Goal: Register for event/course

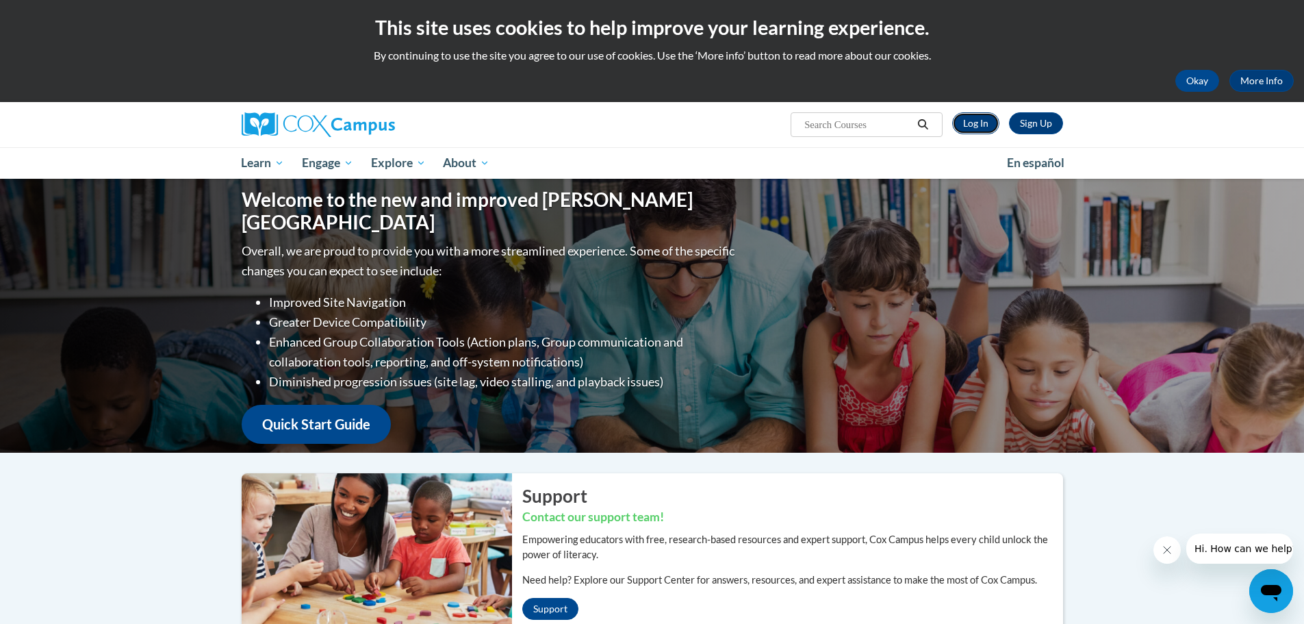
click at [971, 123] on link "Log In" at bounding box center [975, 123] width 47 height 22
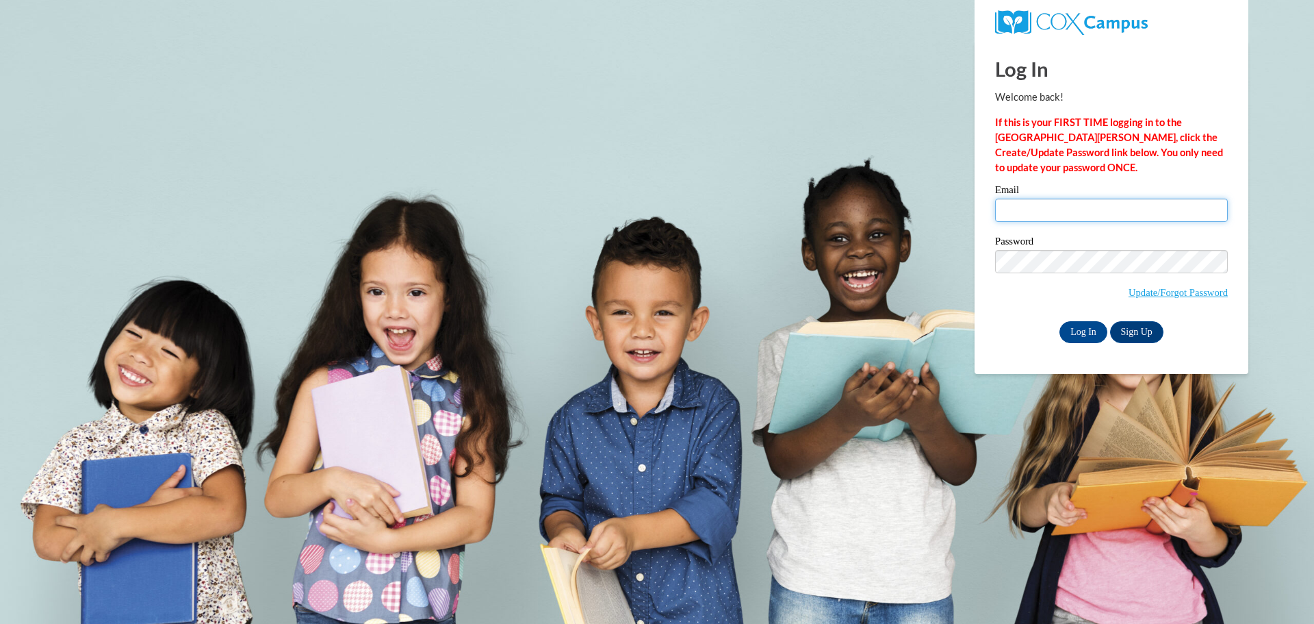
click at [1025, 201] on input "Email" at bounding box center [1111, 209] width 233 height 23
type input "[EMAIL_ADDRESS][DOMAIN_NAME]"
click at [1060, 321] on input "Log In" at bounding box center [1084, 332] width 48 height 22
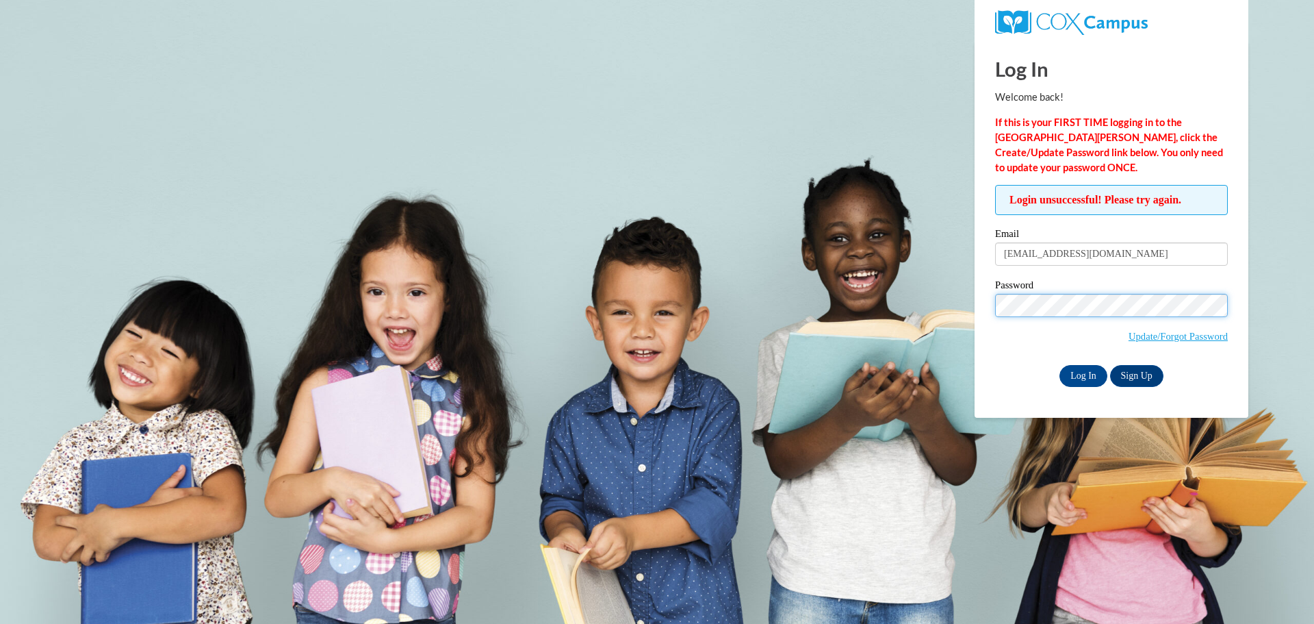
click at [1060, 365] on input "Log In" at bounding box center [1084, 376] width 48 height 22
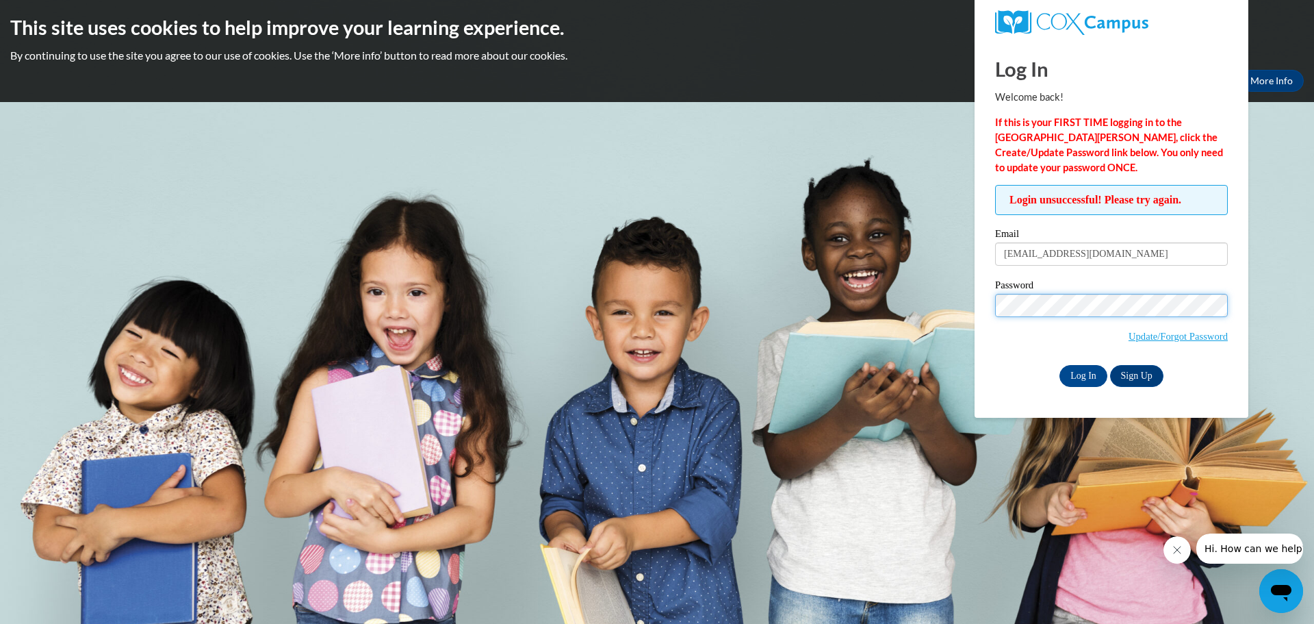
click at [1060, 365] on input "Log In" at bounding box center [1084, 376] width 48 height 22
click at [1175, 331] on link "Update/Forgot Password" at bounding box center [1178, 336] width 99 height 11
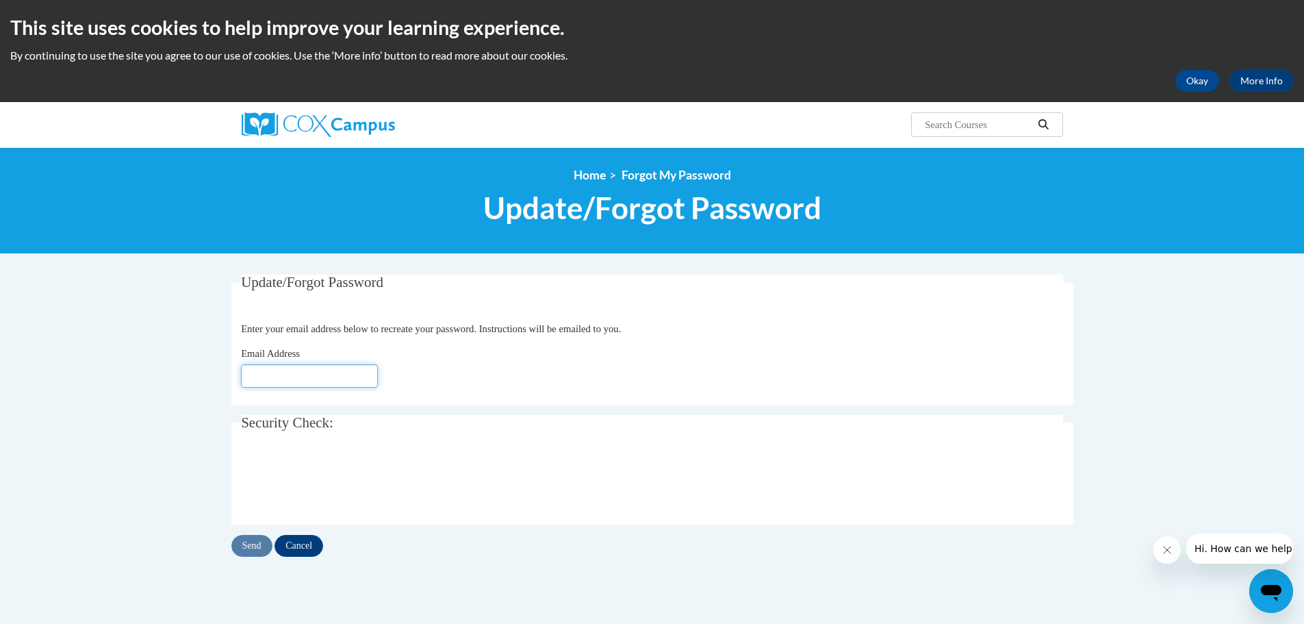
click at [278, 368] on input "Email Address" at bounding box center [309, 375] width 137 height 23
click at [285, 366] on input "krollk" at bounding box center [309, 375] width 137 height 23
type input "[EMAIL_ADDRESS][DOMAIN_NAME]"
click at [253, 541] on input "Send" at bounding box center [251, 546] width 41 height 22
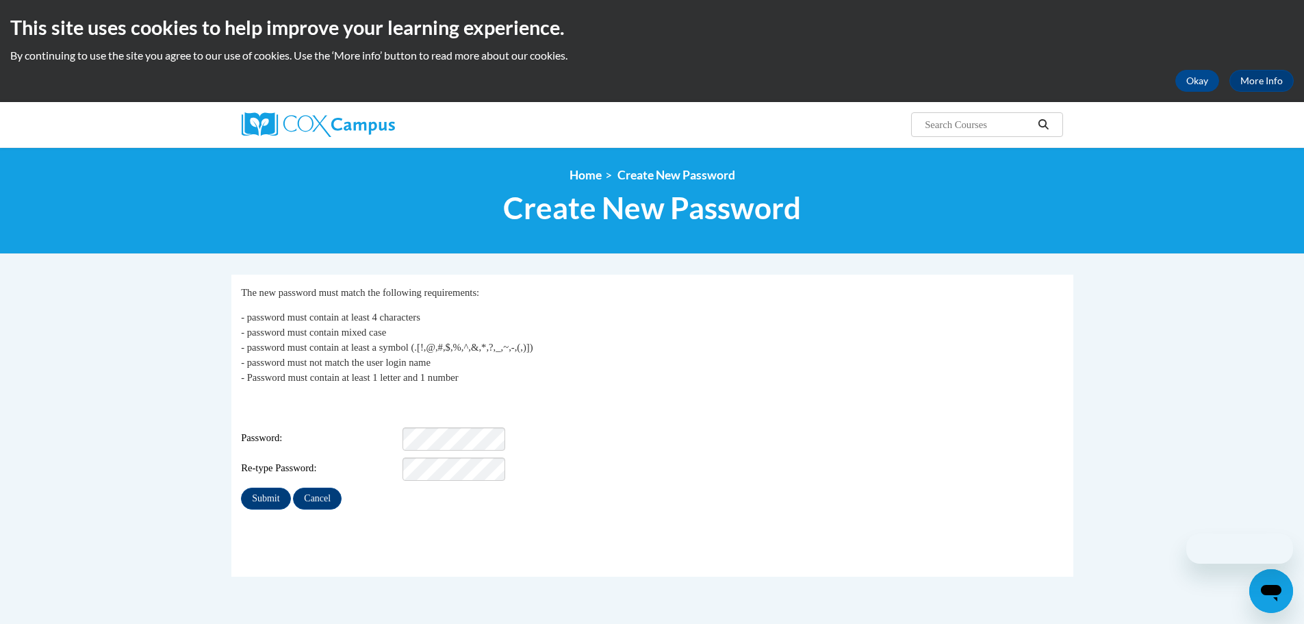
click at [477, 417] on div "Login: krollk@kmsd.edu Password: Re-type Password:" at bounding box center [652, 438] width 822 height 86
click at [261, 499] on input "Submit" at bounding box center [265, 498] width 49 height 22
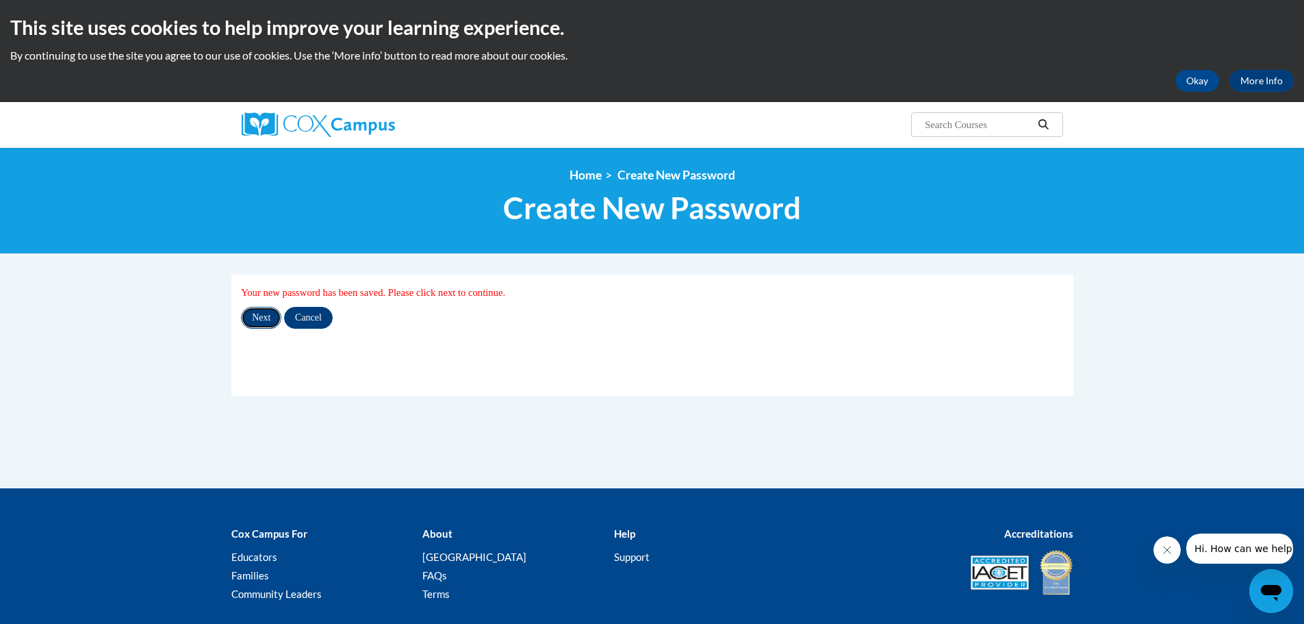
click at [264, 317] on input "Next" at bounding box center [261, 318] width 40 height 22
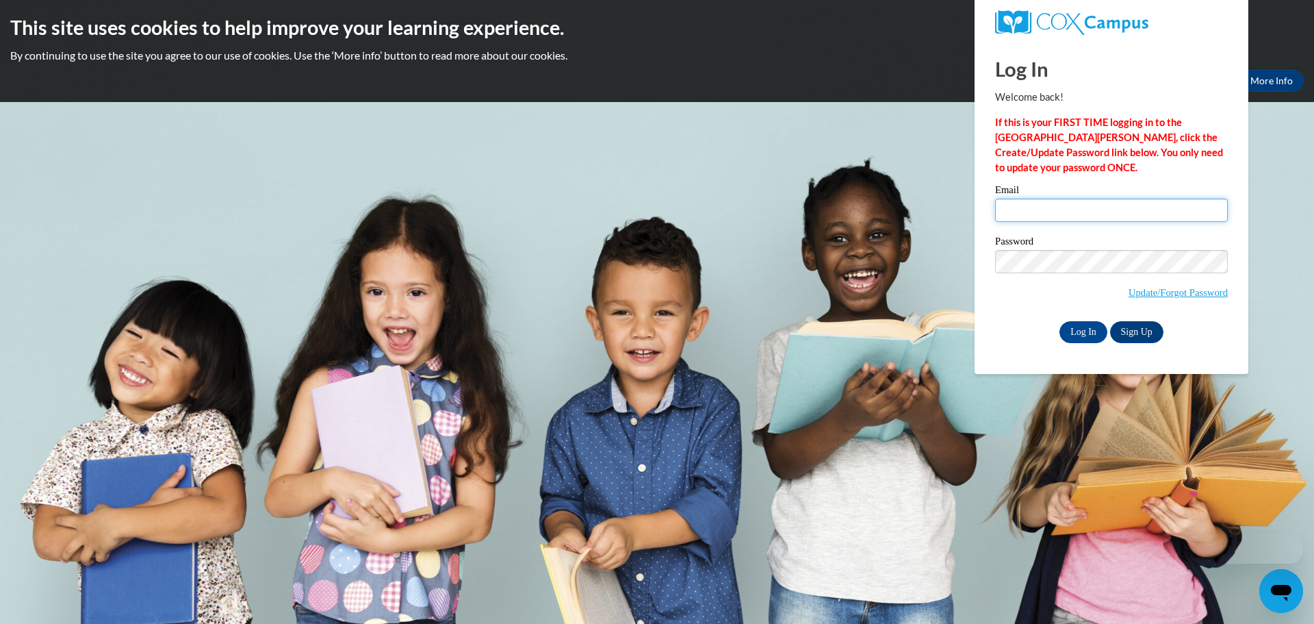
click at [1008, 211] on input "Email" at bounding box center [1111, 209] width 233 height 23
click at [1041, 207] on input "krollk" at bounding box center [1111, 209] width 233 height 23
type input "krollk@kmsd.edu"
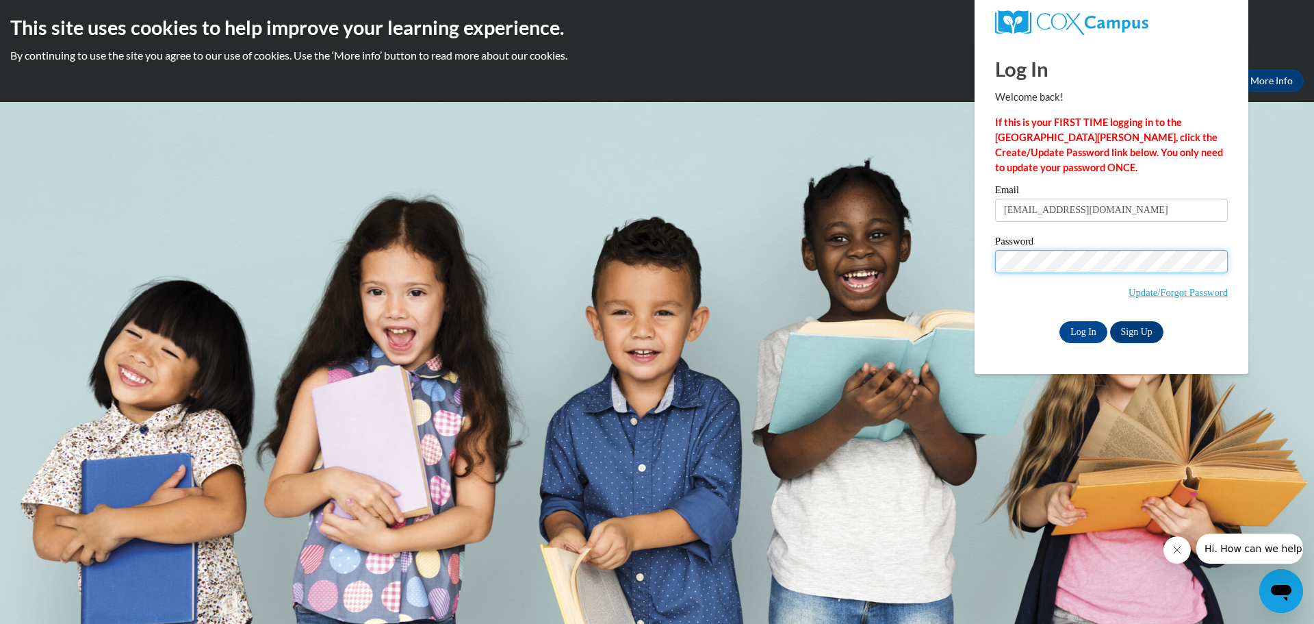
click at [1060, 321] on input "Log In" at bounding box center [1084, 332] width 48 height 22
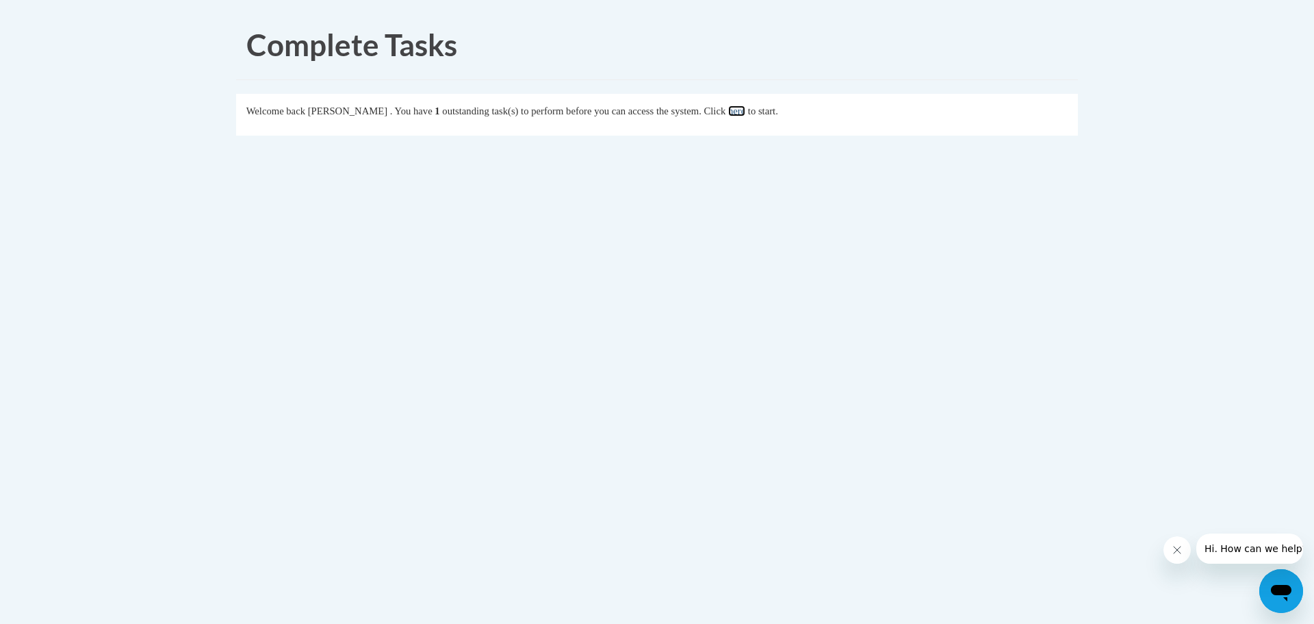
click at [745, 114] on link "here" at bounding box center [736, 110] width 17 height 11
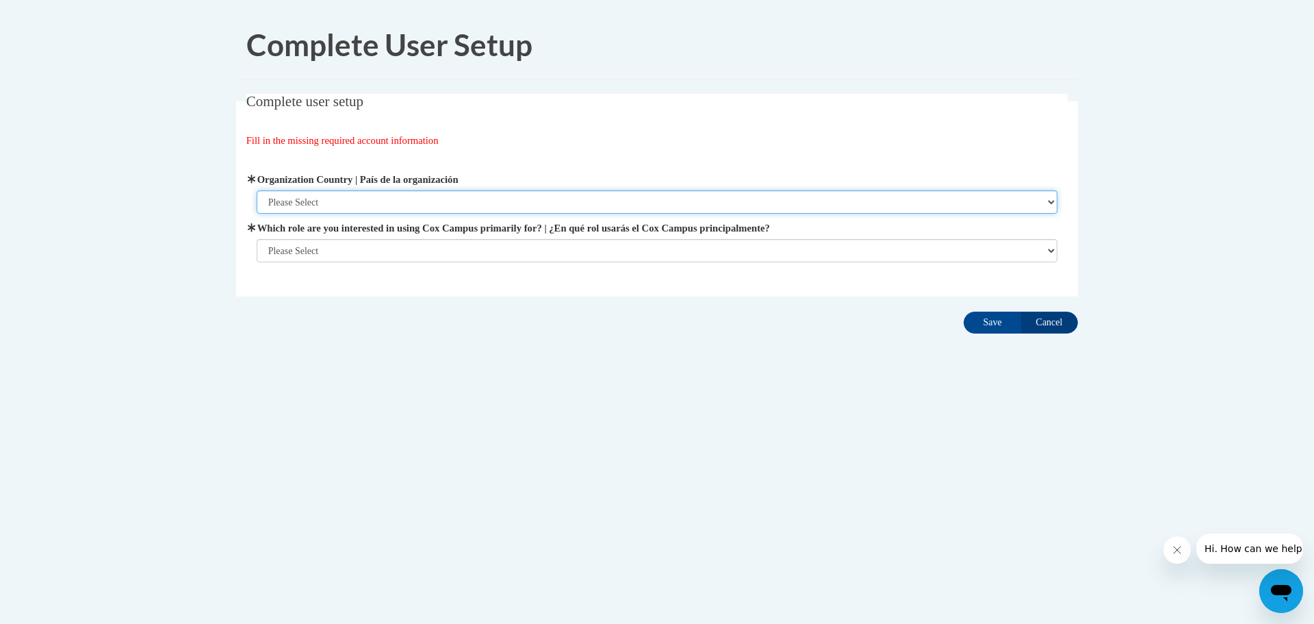
click at [539, 204] on select "Please Select United States | Estados Unidos Outside of the United States | Fue…" at bounding box center [658, 201] width 802 height 23
click at [257, 190] on select "Please Select United States | Estados Unidos Outside of the United States | Fue…" at bounding box center [658, 201] width 802 height 23
click at [508, 196] on select "Please Select United States | Estados Unidos Outside of the United States | Fue…" at bounding box center [658, 201] width 802 height 23
select select "ad49bcad-a171-4b2e-b99c-48b446064914"
click at [257, 190] on select "Please Select United States | Estados Unidos Outside of the United States | Fue…" at bounding box center [658, 201] width 802 height 23
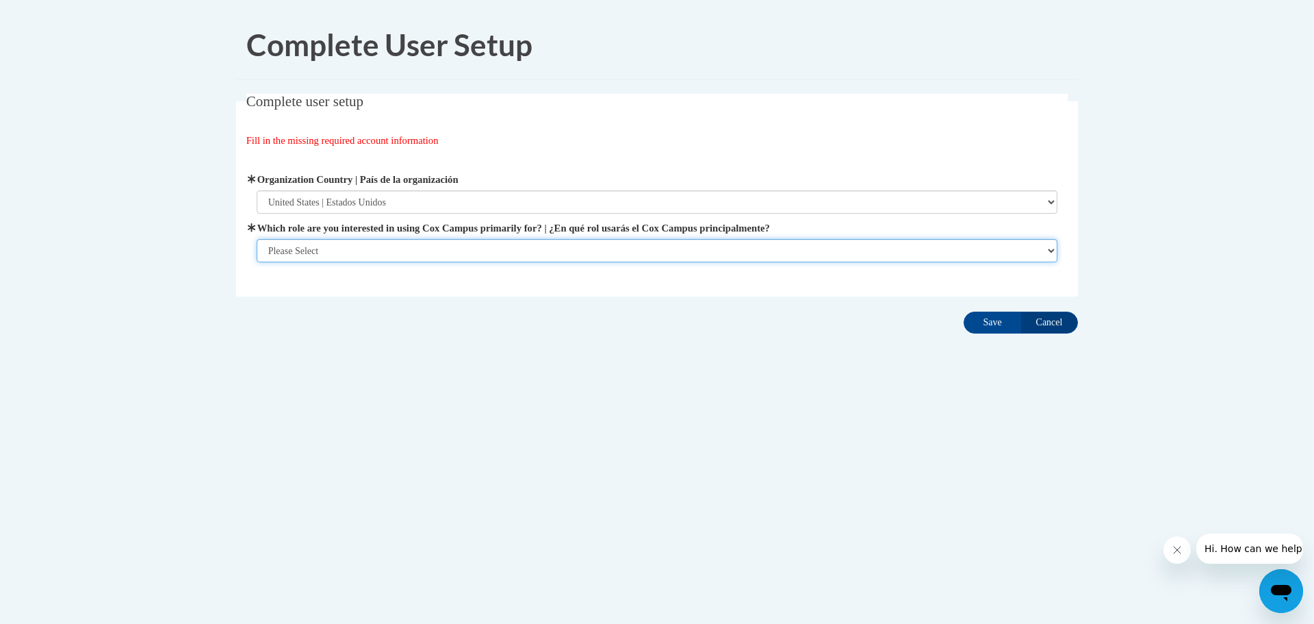
click at [515, 255] on select "Please Select College/University | Colegio/Universidad Community/Nonprofit Part…" at bounding box center [658, 250] width 802 height 23
select select "fbf2d438-af2f-41f8-98f1-81c410e29de3"
click at [257, 262] on select "Please Select College/University | Colegio/Universidad Community/Nonprofit Part…" at bounding box center [658, 250] width 802 height 23
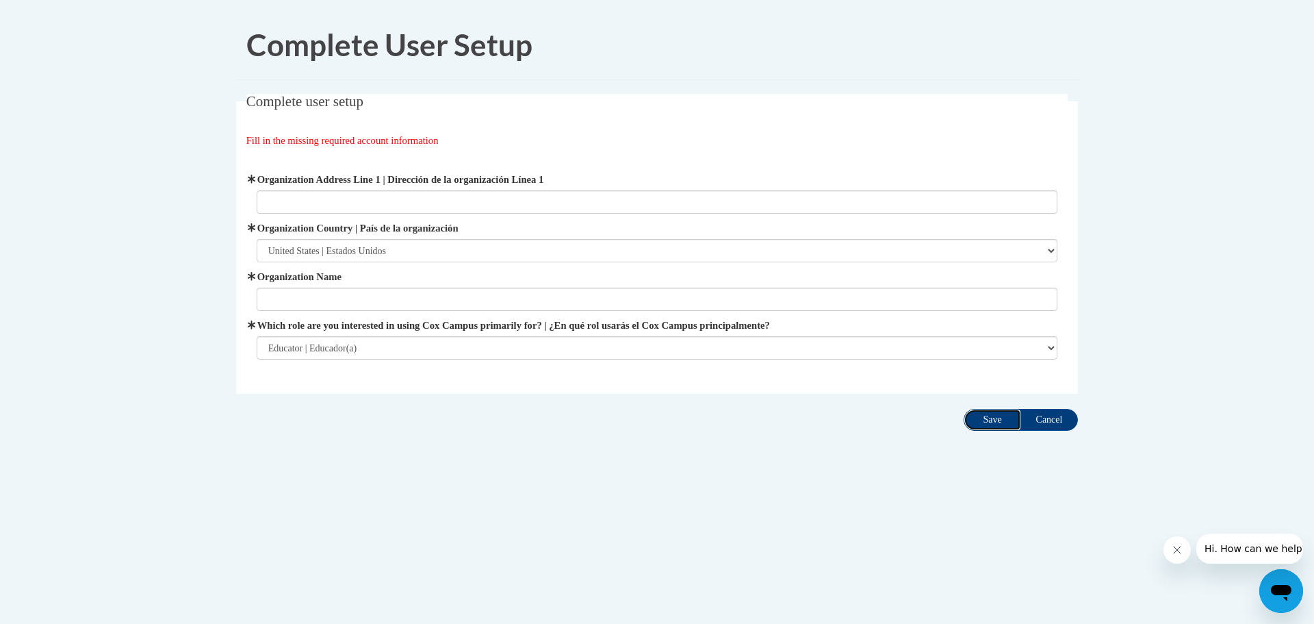
click at [1005, 413] on input "Save" at bounding box center [992, 420] width 57 height 22
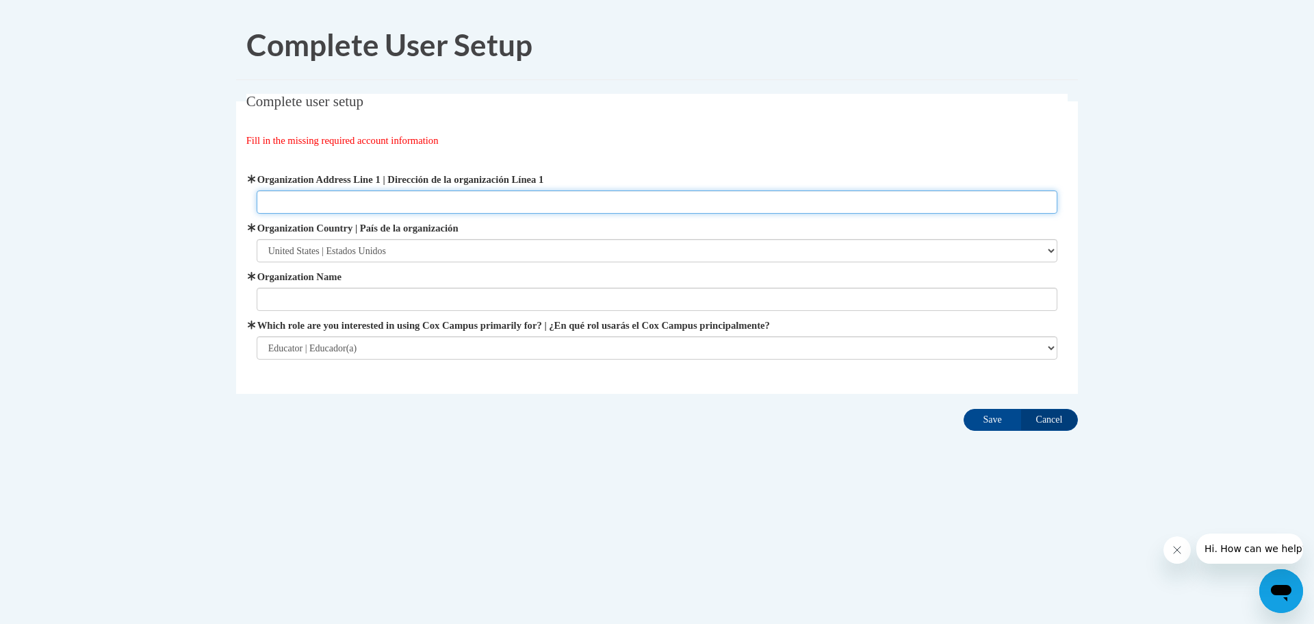
click at [357, 196] on input "Organization Address Line 1 | Dirección de la organización Línea 1" at bounding box center [658, 201] width 802 height 23
type input "563 AJ Allen Circle"
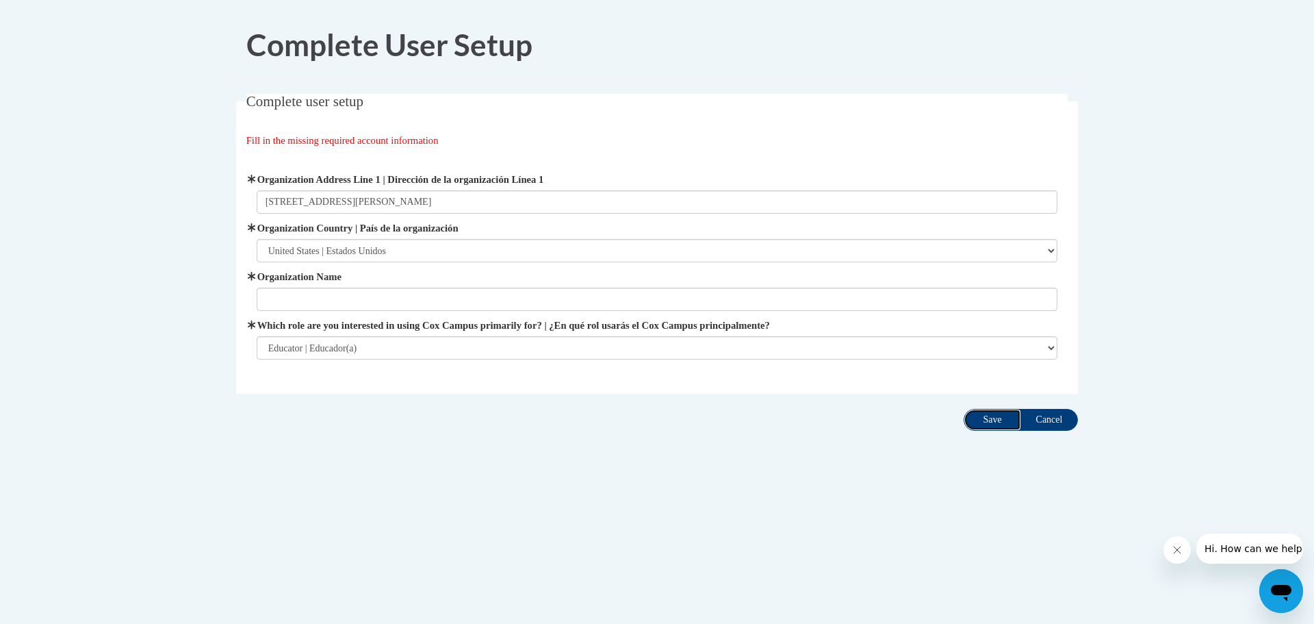
click at [997, 428] on input "Save" at bounding box center [992, 420] width 57 height 22
type input "Kettle Moraine School District"
click at [986, 414] on input "Save" at bounding box center [992, 420] width 57 height 22
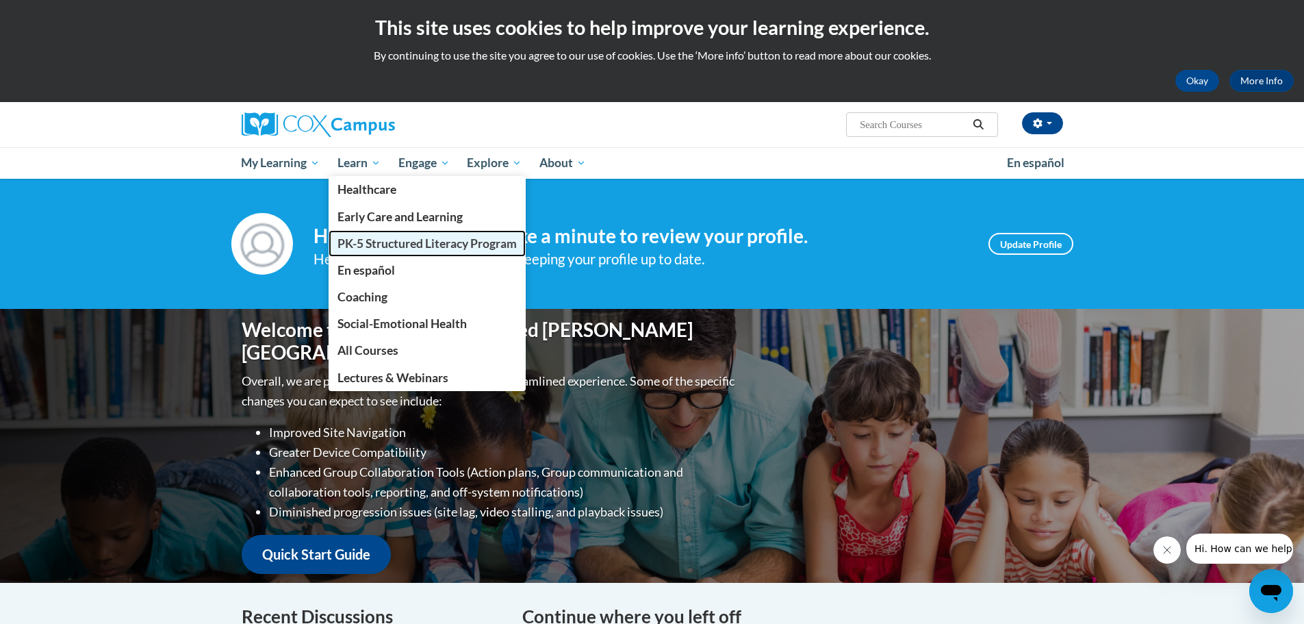
click at [381, 244] on span "PK-5 Structured Literacy Program" at bounding box center [426, 243] width 179 height 14
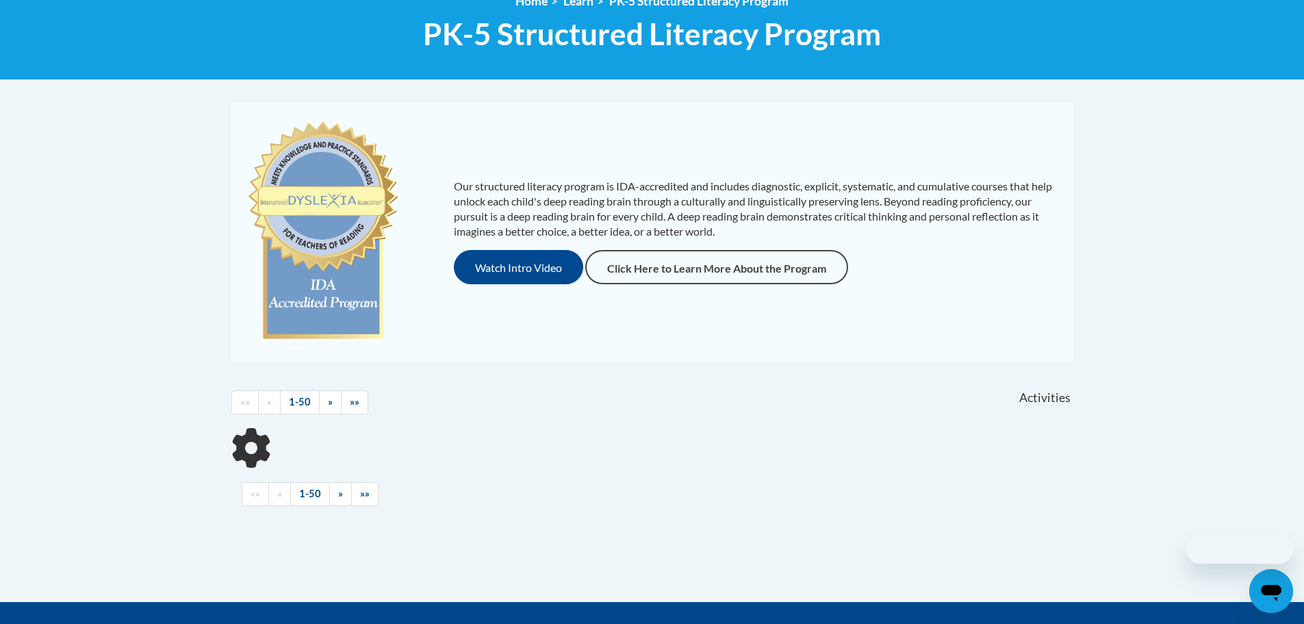
scroll to position [274, 0]
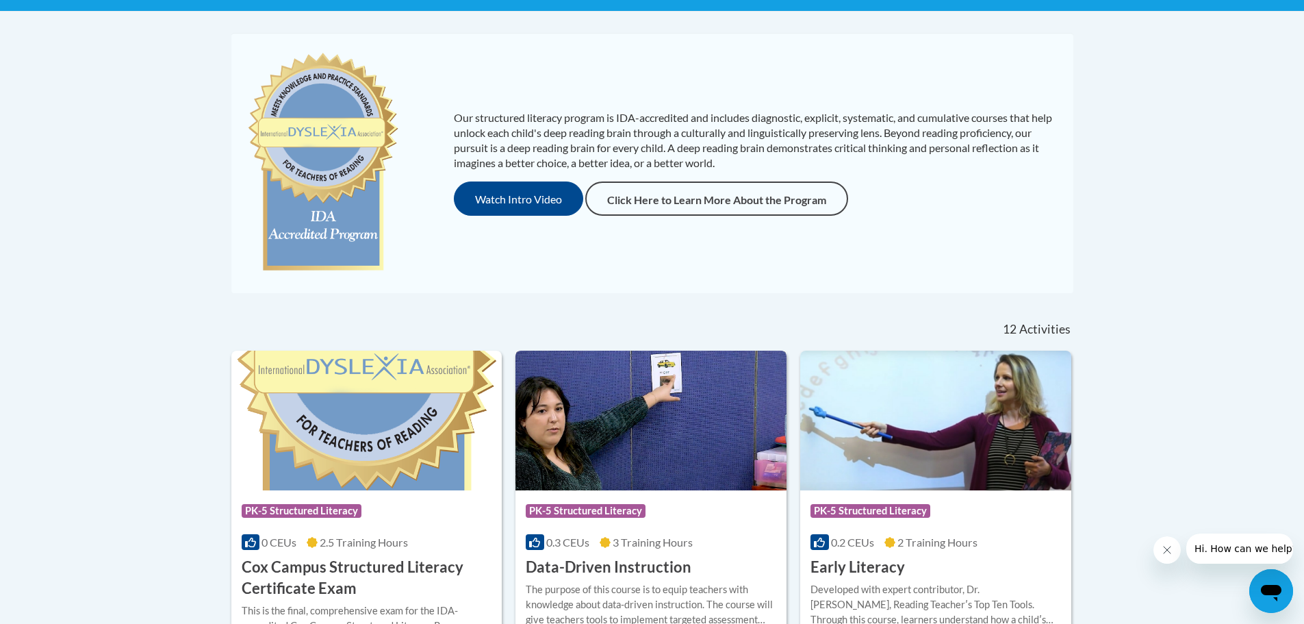
click at [614, 409] on img at bounding box center [650, 420] width 271 height 140
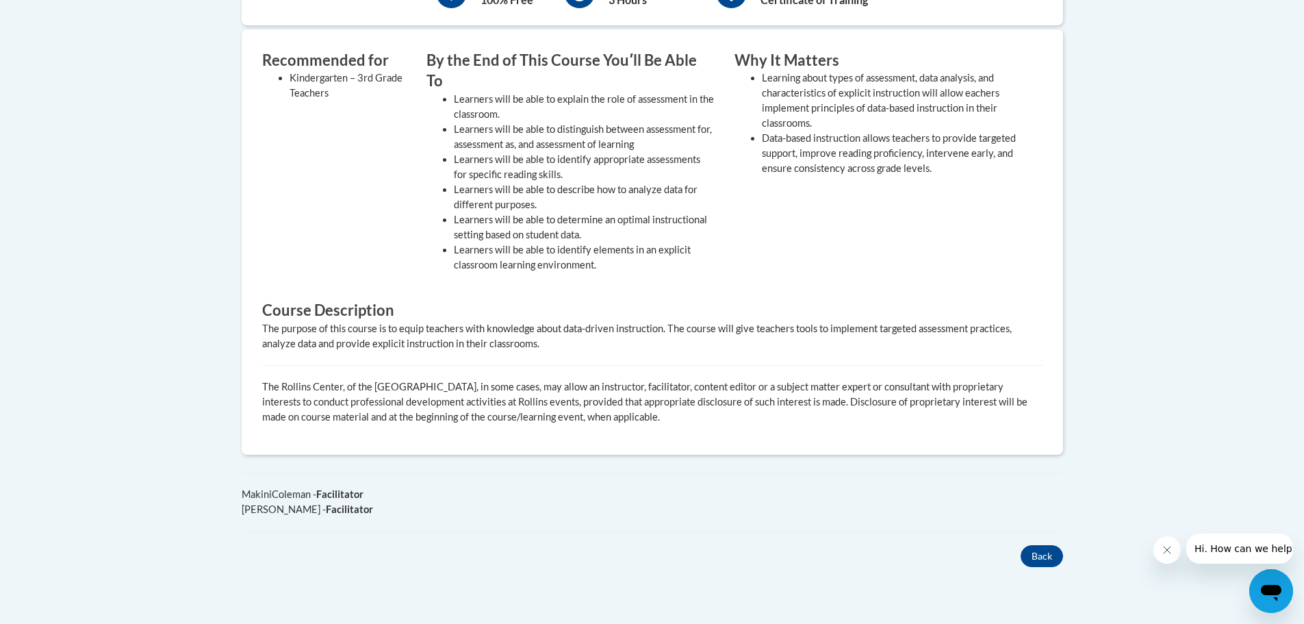
scroll to position [274, 0]
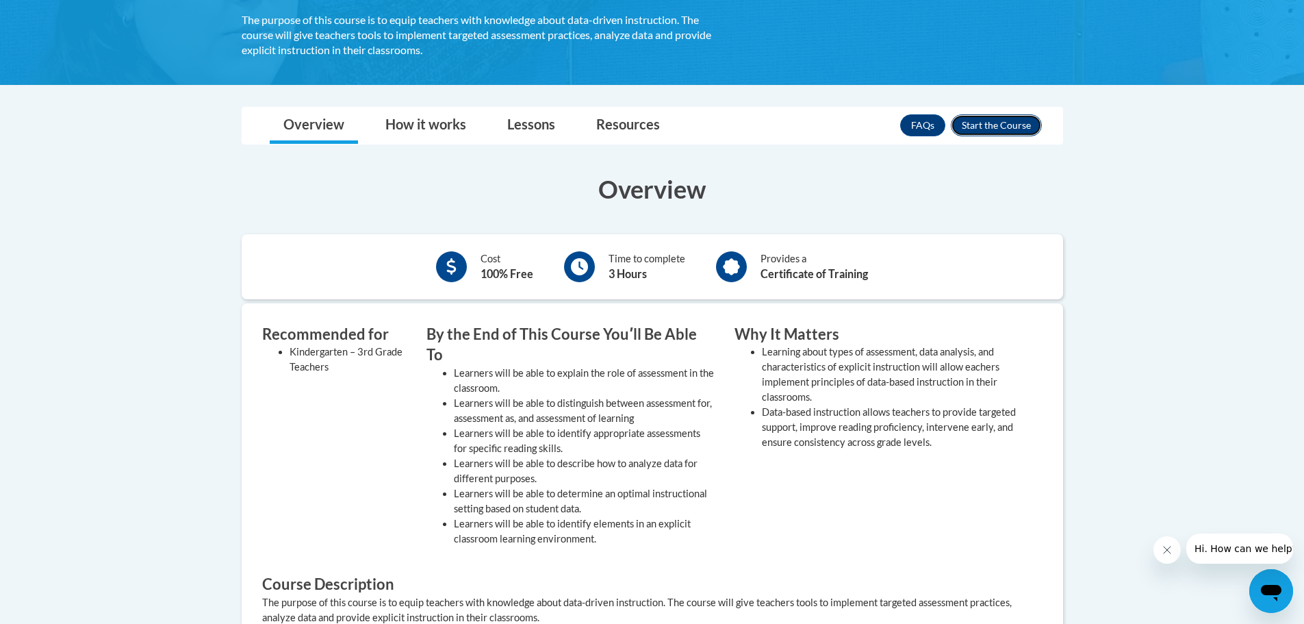
click at [990, 120] on button "Enroll" at bounding box center [996, 125] width 91 height 22
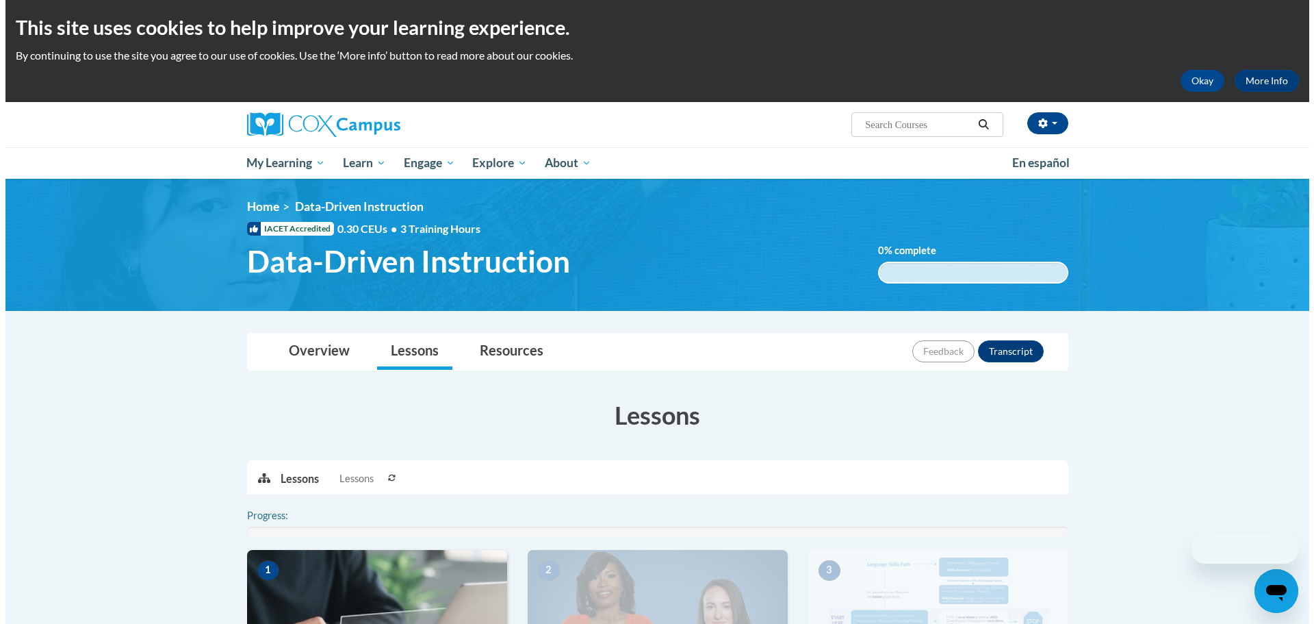
scroll to position [274, 0]
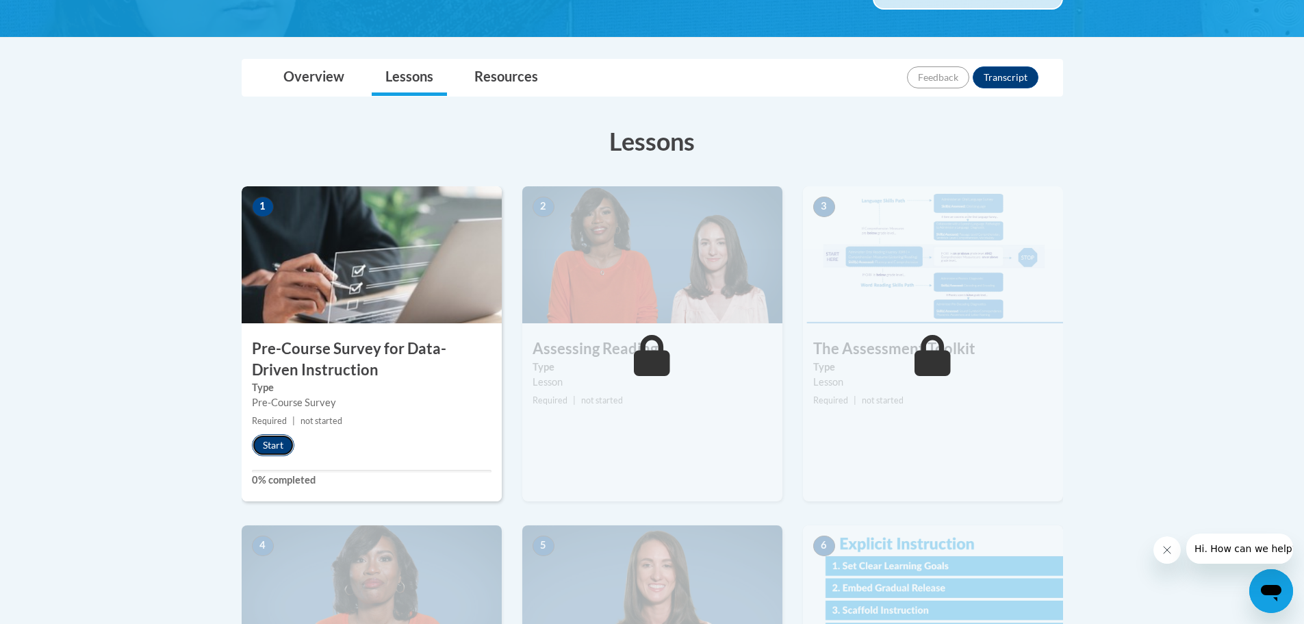
click at [278, 448] on button "Start" at bounding box center [273, 445] width 42 height 22
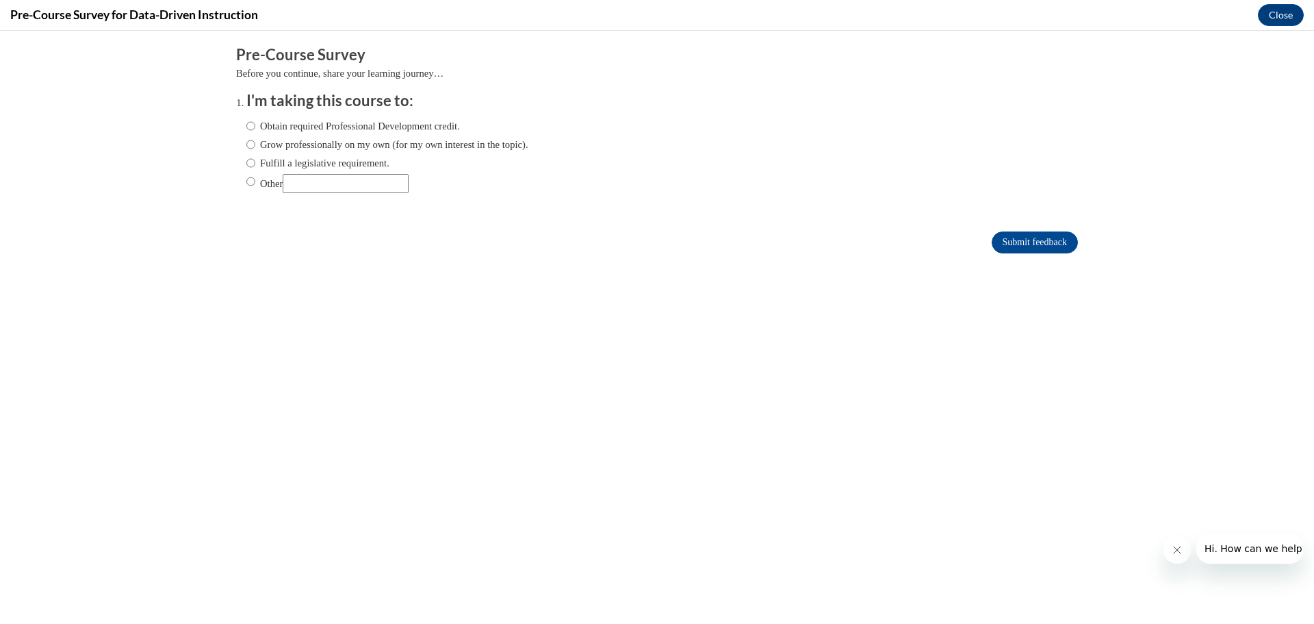
scroll to position [0, 0]
click at [246, 127] on label "Obtain required Professional Development credit." at bounding box center [353, 125] width 214 height 15
click at [246, 127] on input "Obtain required Professional Development credit." at bounding box center [250, 125] width 9 height 15
radio input "true"
click at [992, 243] on input "Submit feedback" at bounding box center [1035, 242] width 86 height 22
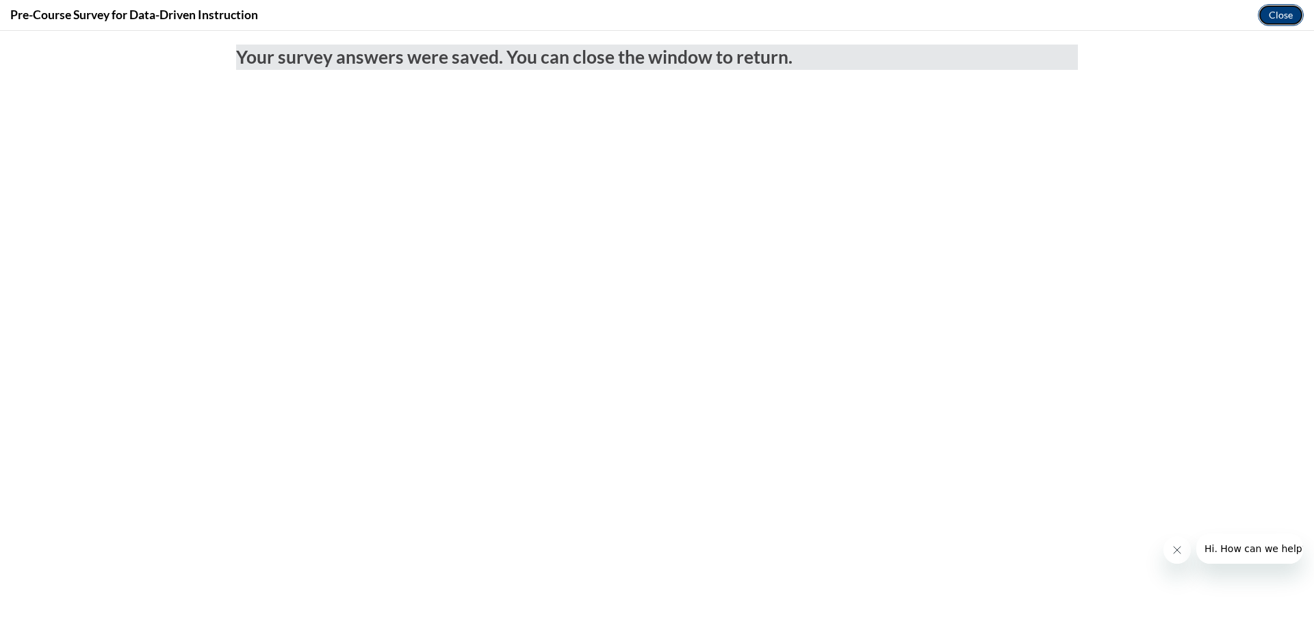
click at [1274, 12] on button "Close" at bounding box center [1281, 15] width 46 height 22
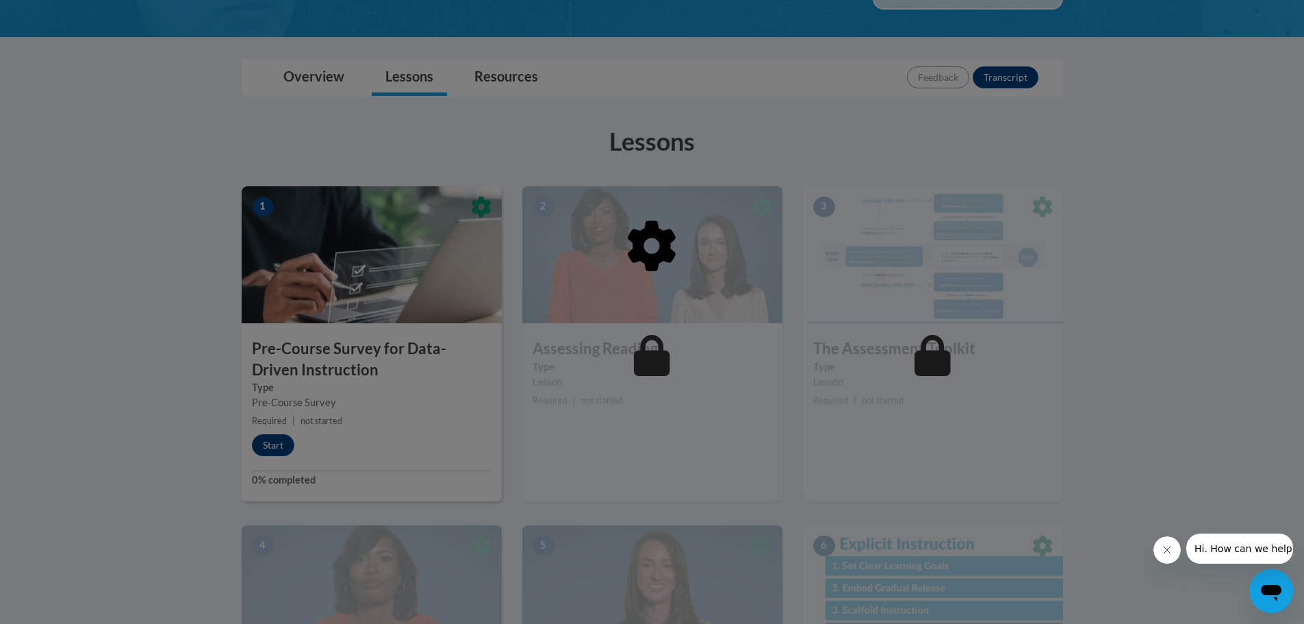
click at [346, 446] on div at bounding box center [652, 316] width 821 height 260
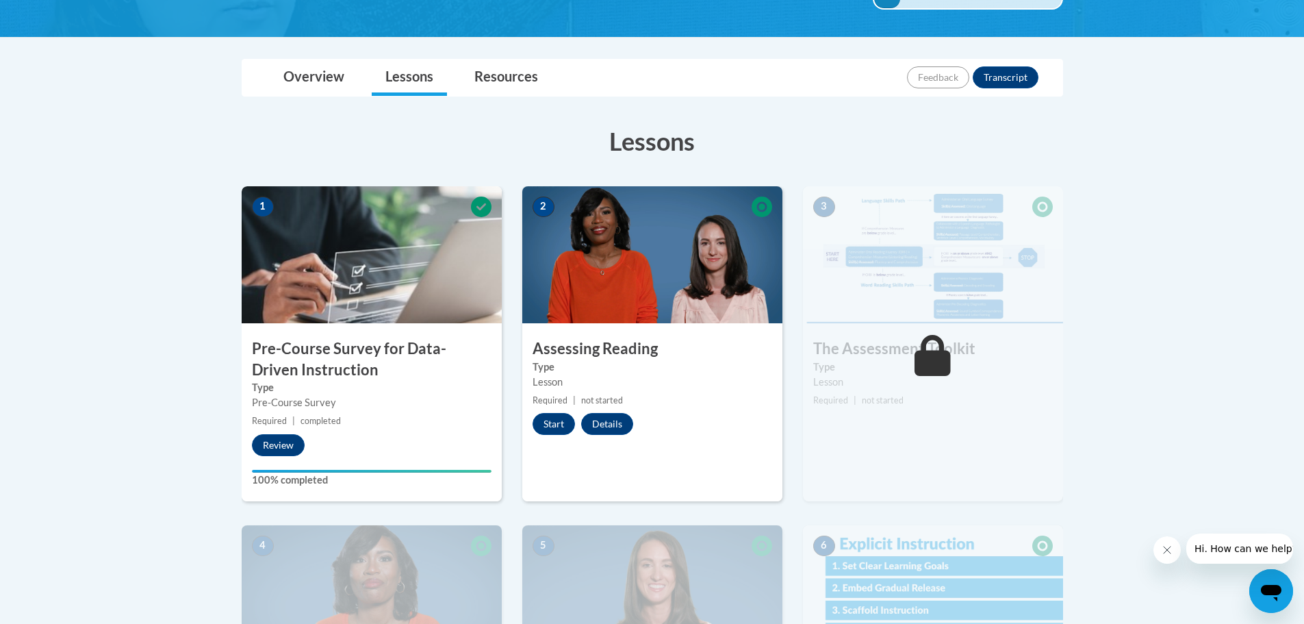
click at [1161, 549] on icon "Close message from company" at bounding box center [1166, 549] width 11 height 11
click at [543, 414] on button "Start" at bounding box center [554, 424] width 42 height 22
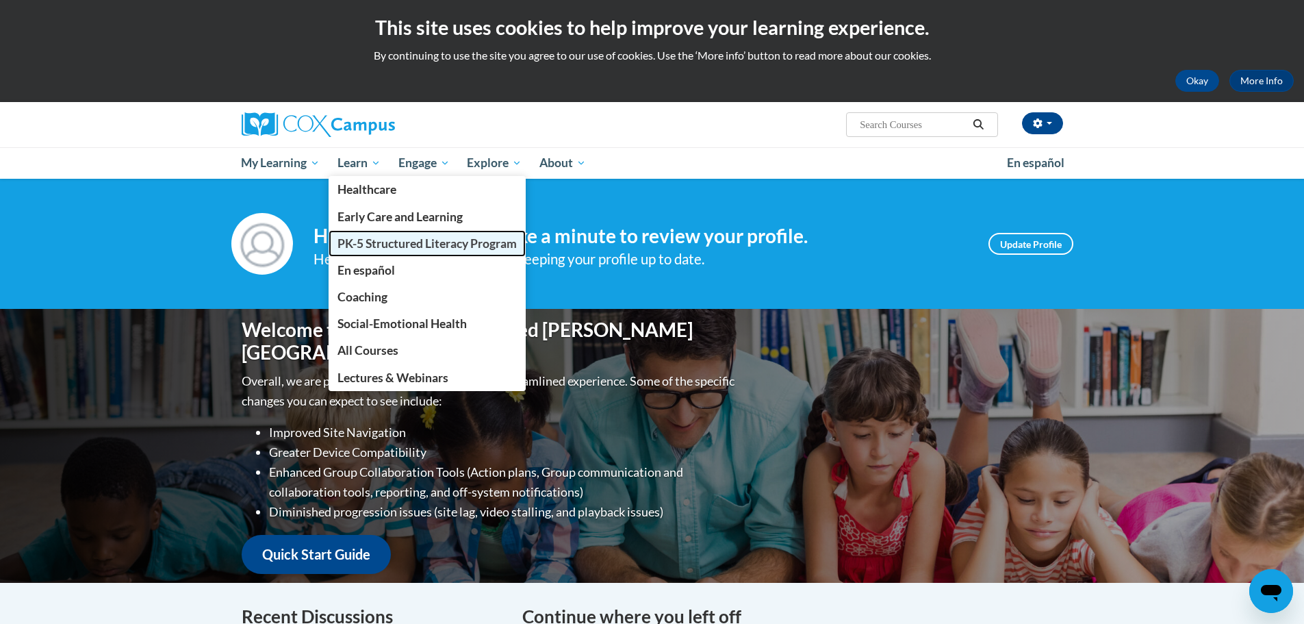
click at [391, 238] on span "PK-5 Structured Literacy Program" at bounding box center [426, 243] width 179 height 14
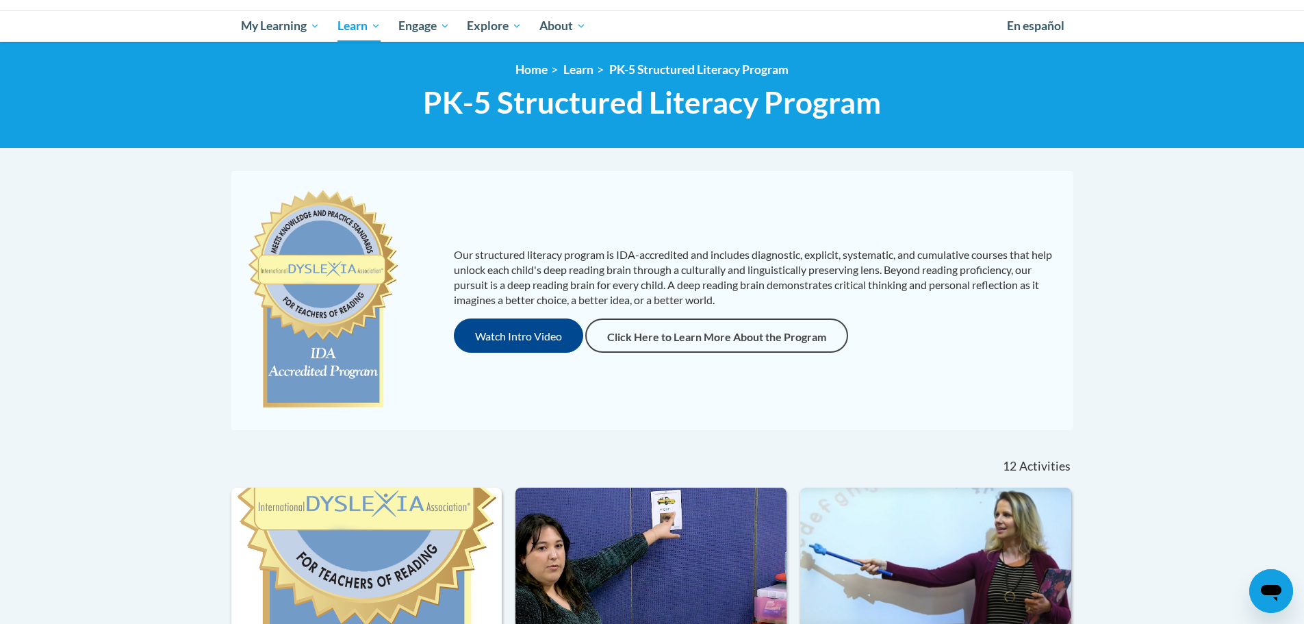
scroll to position [342, 0]
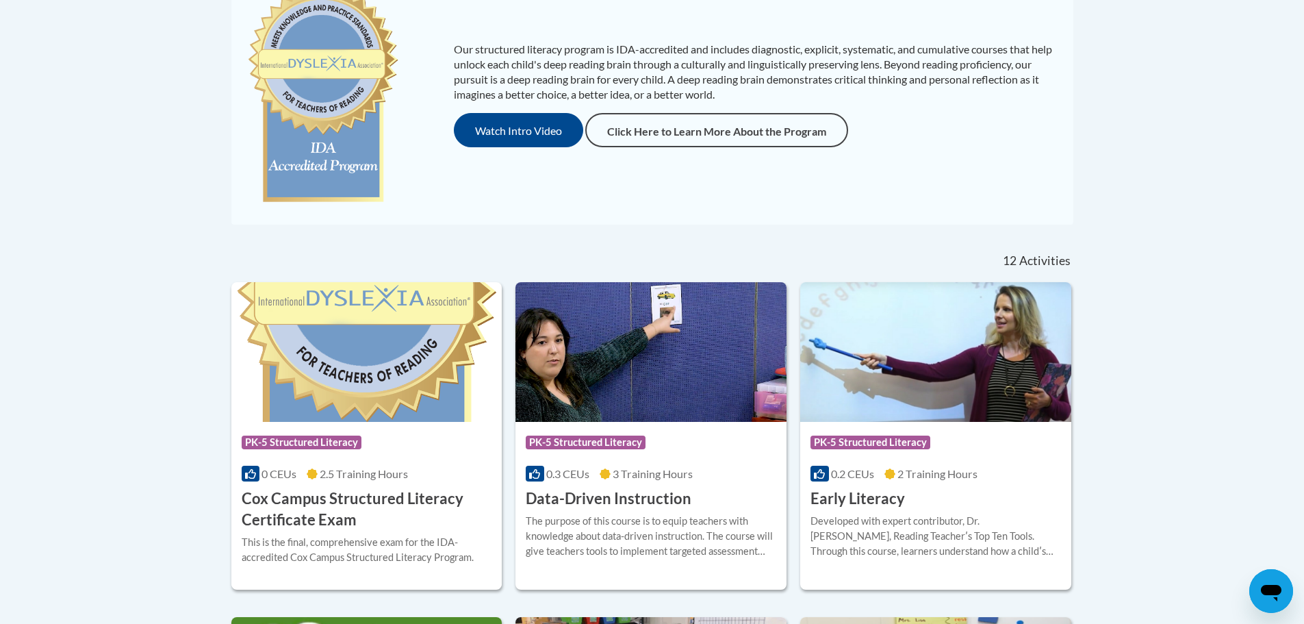
click at [671, 348] on img at bounding box center [650, 352] width 271 height 140
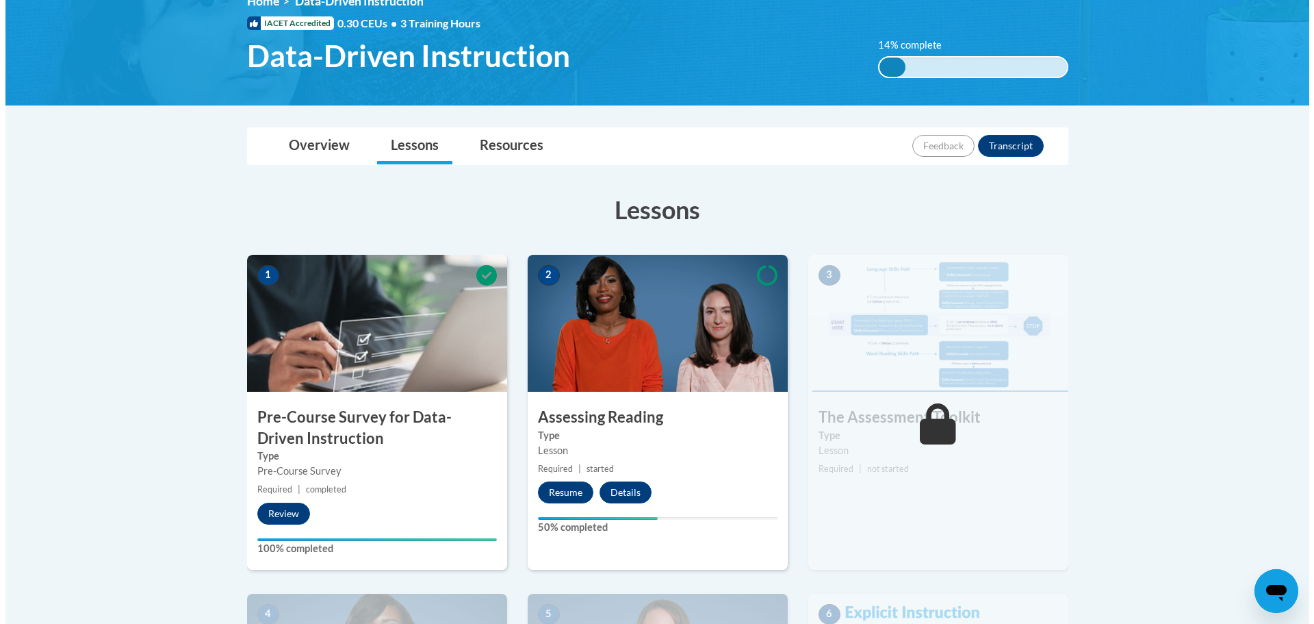
scroll to position [274, 0]
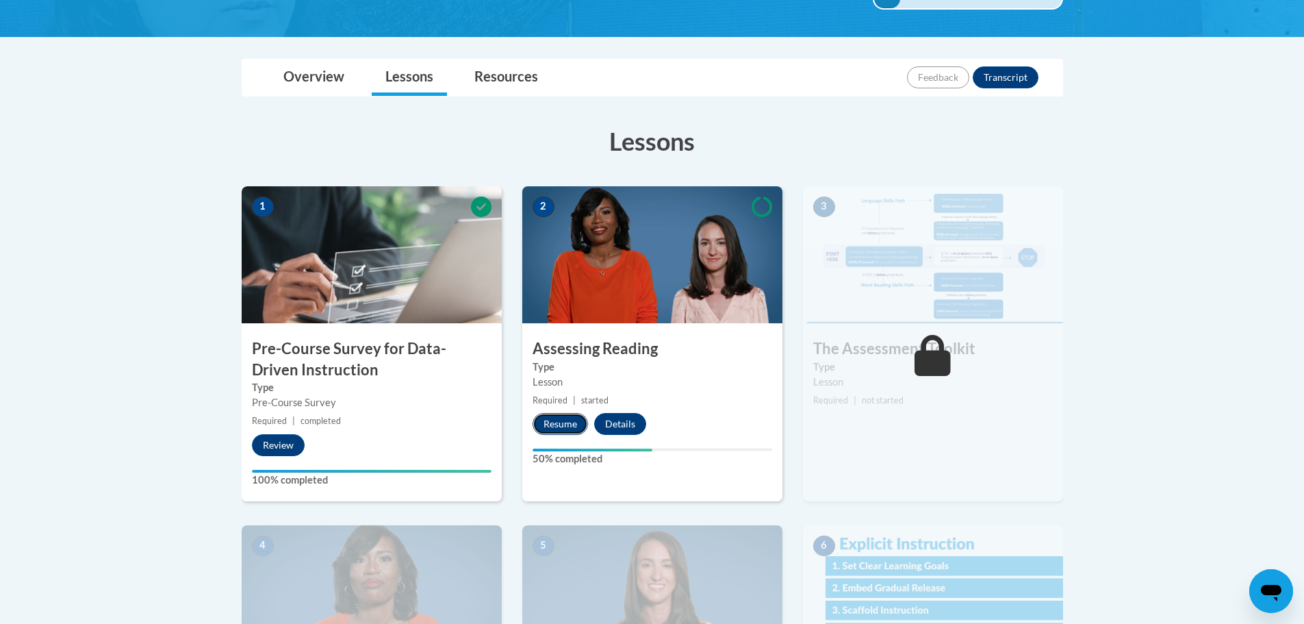
click at [574, 419] on button "Resume" at bounding box center [560, 424] width 55 height 22
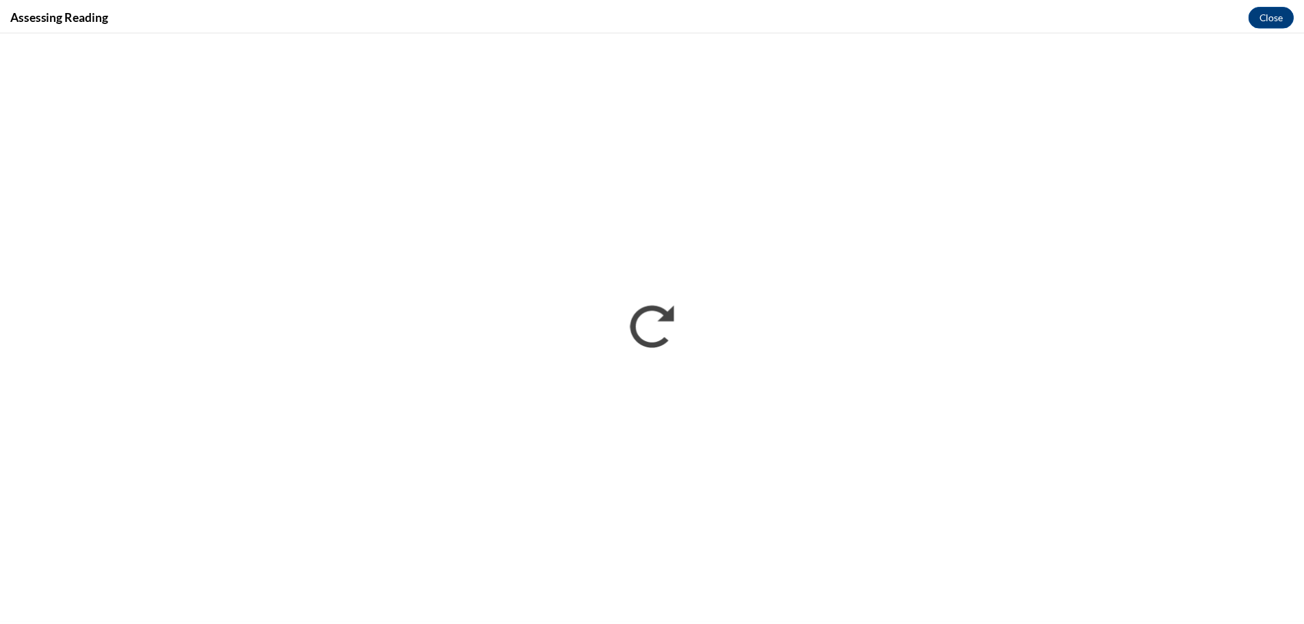
scroll to position [0, 0]
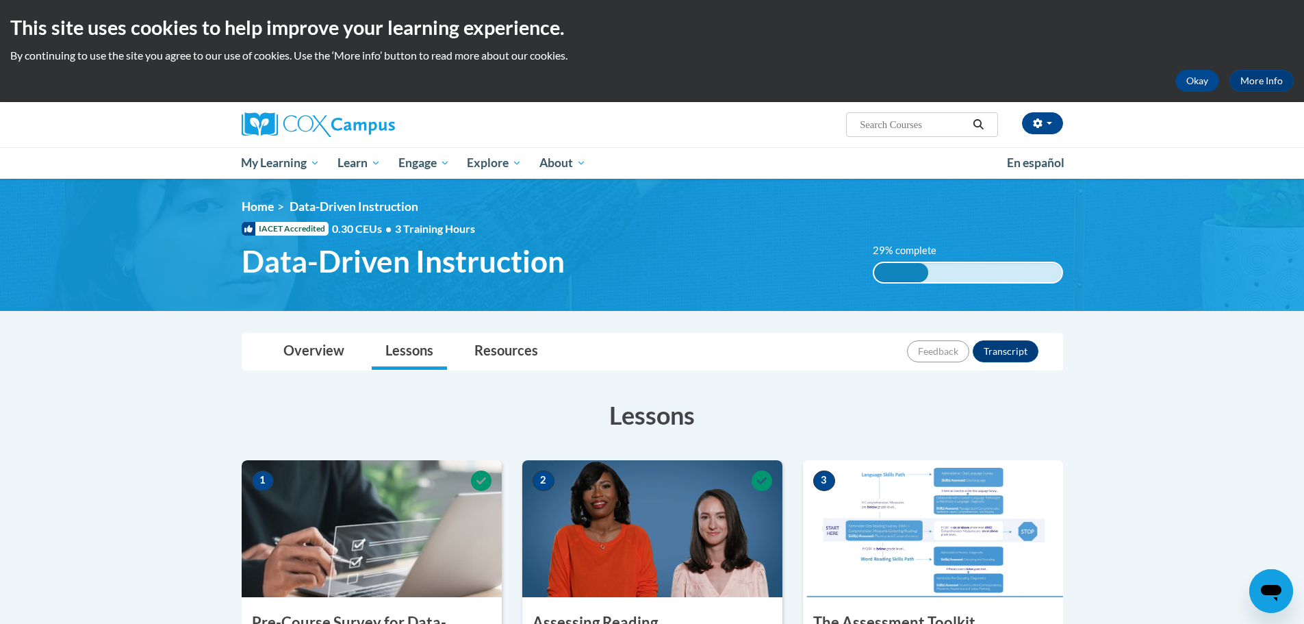
scroll to position [205, 0]
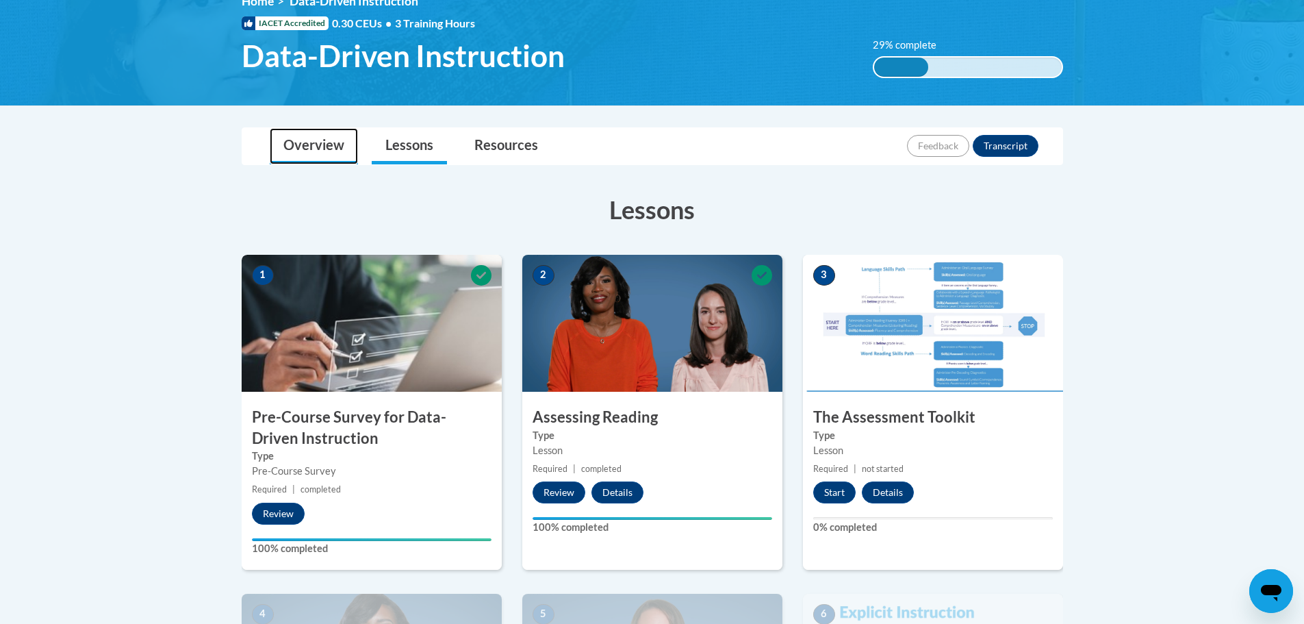
click at [290, 135] on link "Overview" at bounding box center [314, 146] width 88 height 36
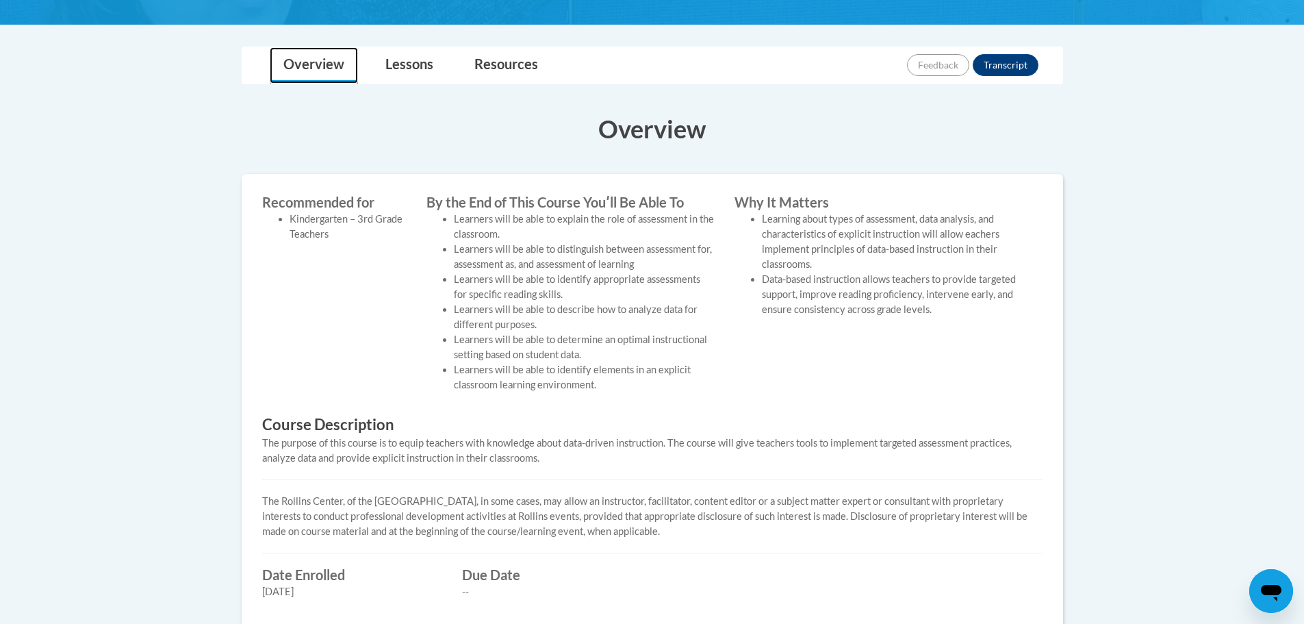
scroll to position [218, 0]
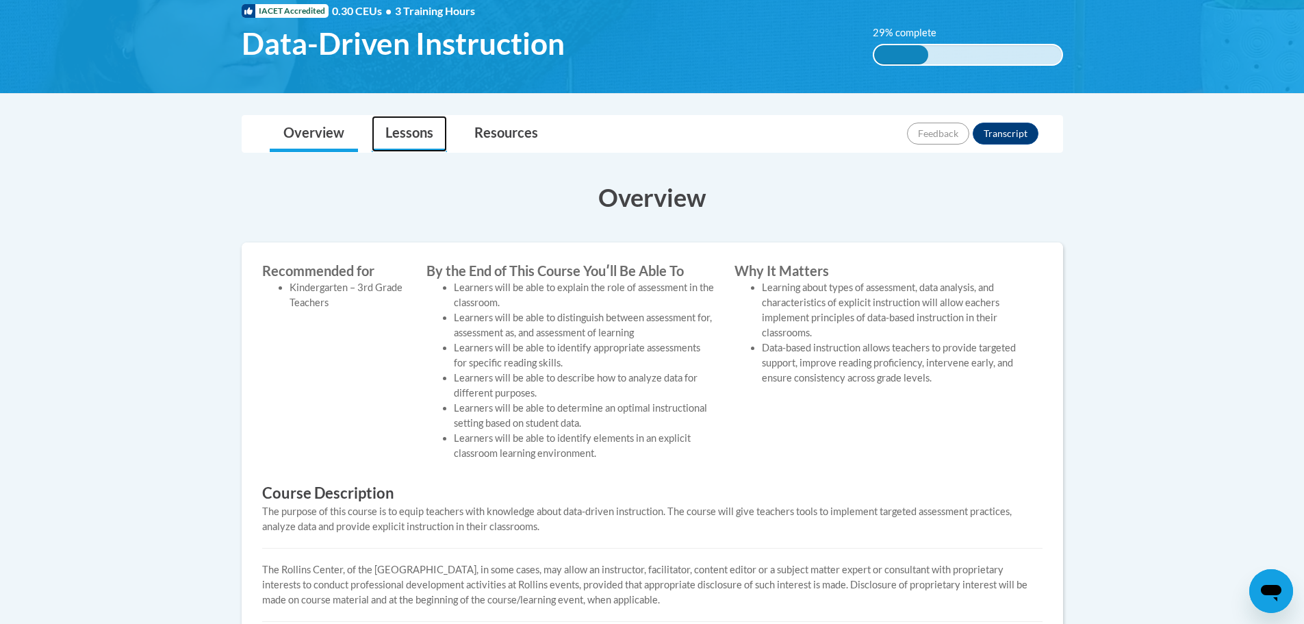
click at [424, 149] on link "Lessons" at bounding box center [409, 134] width 75 height 36
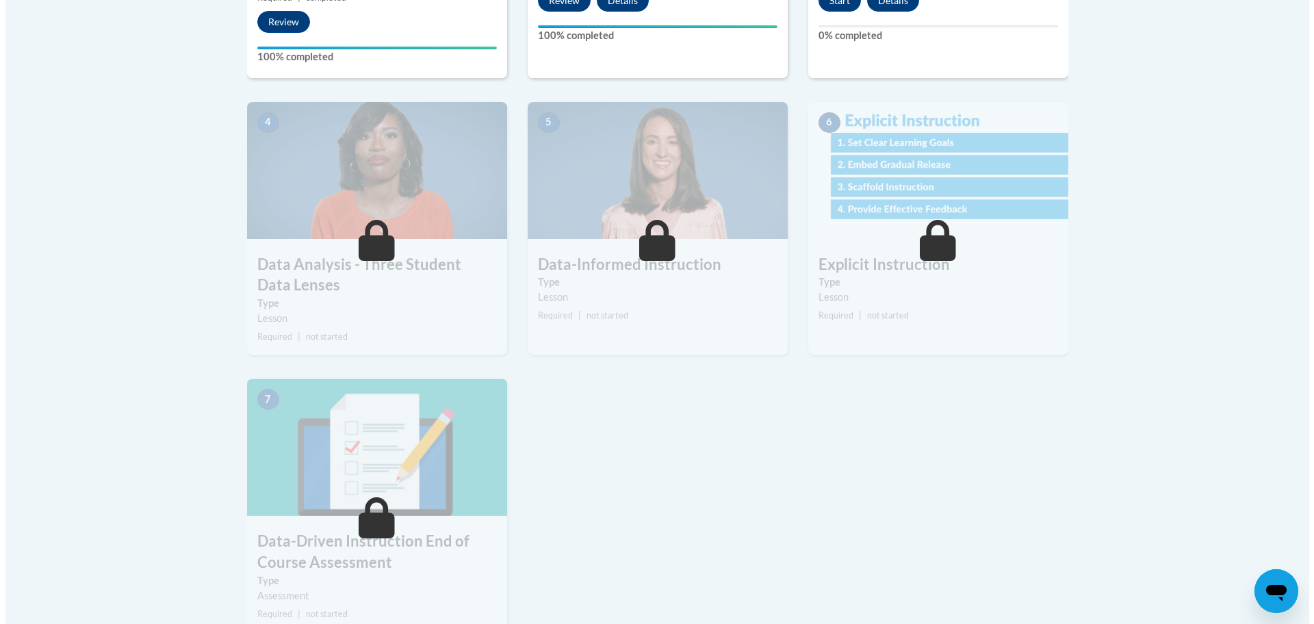
scroll to position [491, 0]
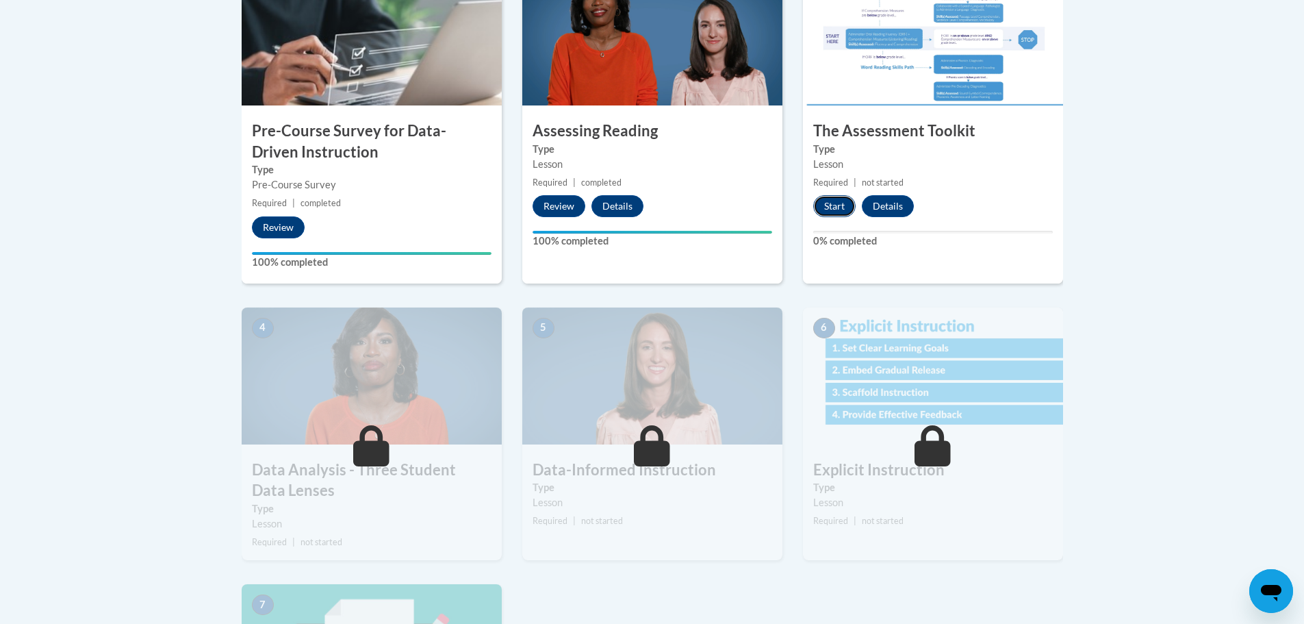
click at [818, 201] on button "Start" at bounding box center [834, 206] width 42 height 22
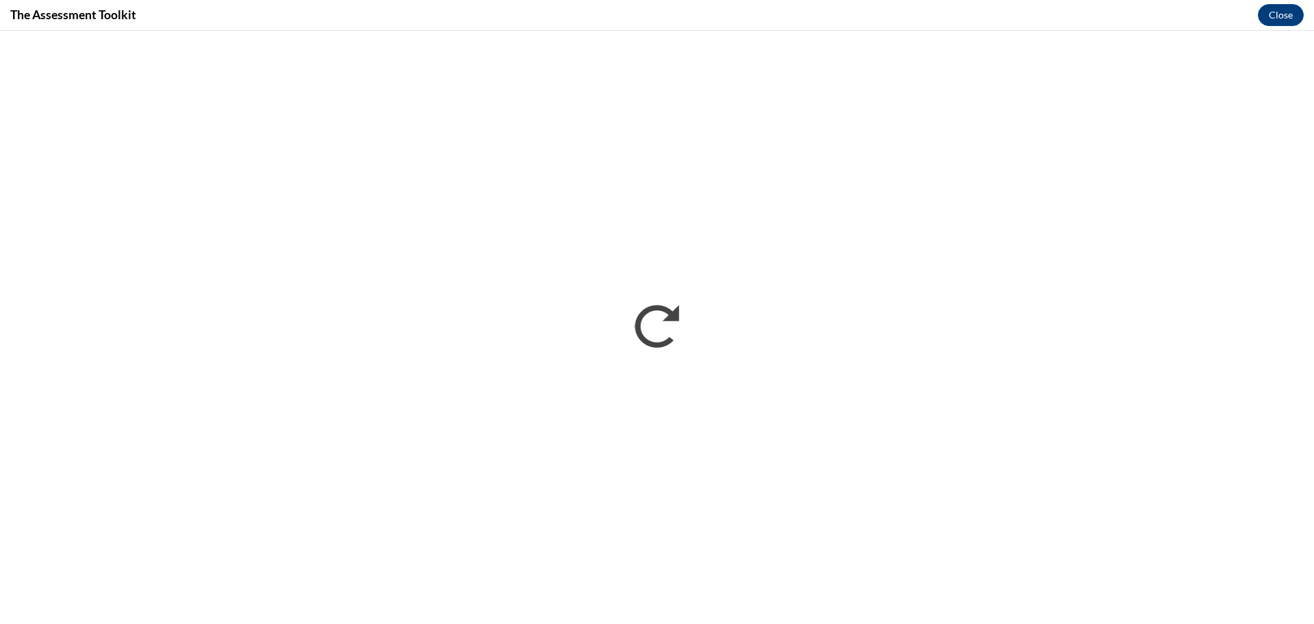
scroll to position [0, 0]
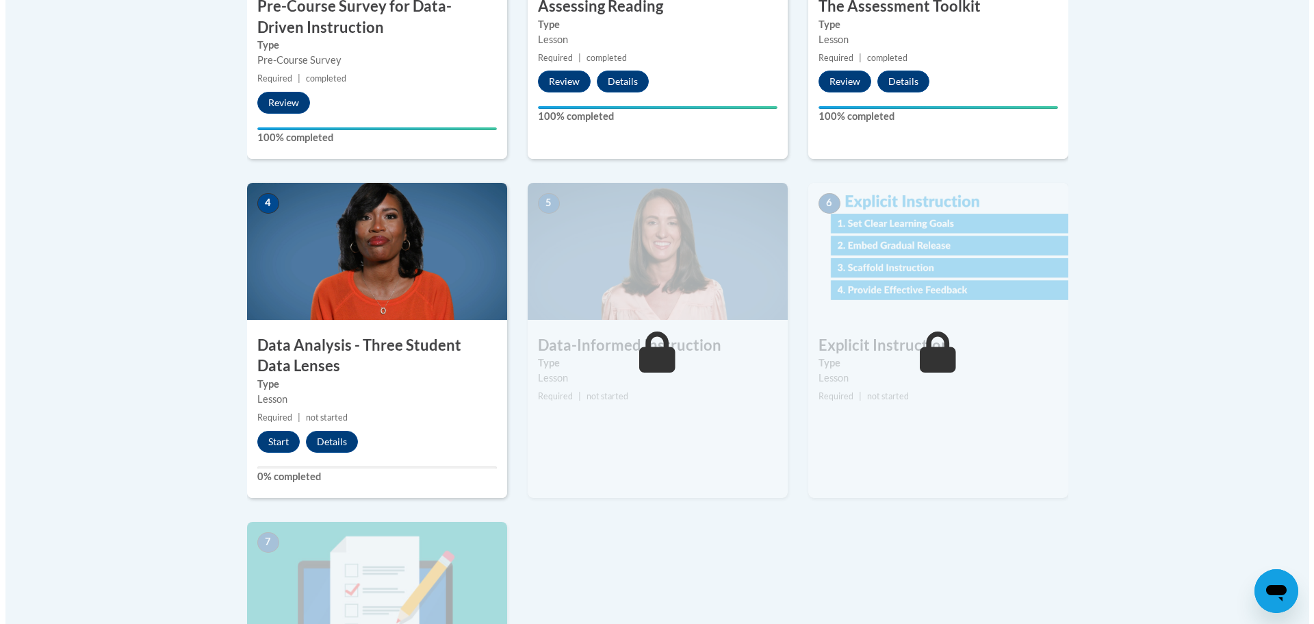
scroll to position [753, 0]
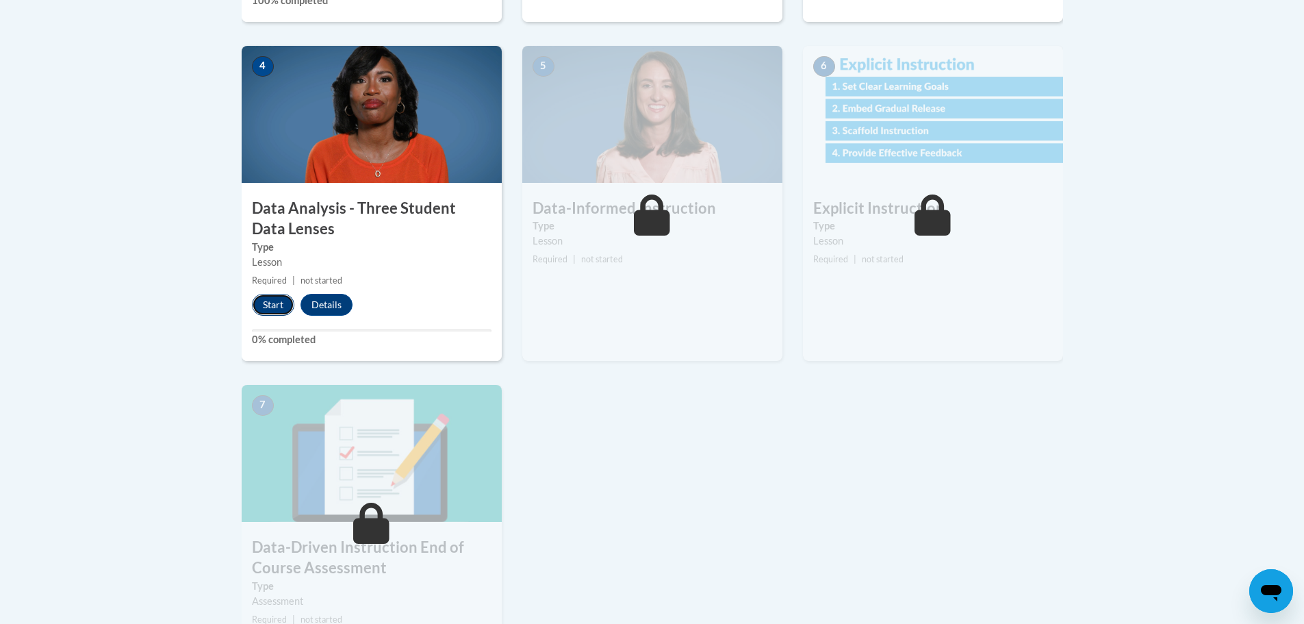
click at [268, 306] on button "Start" at bounding box center [273, 305] width 42 height 22
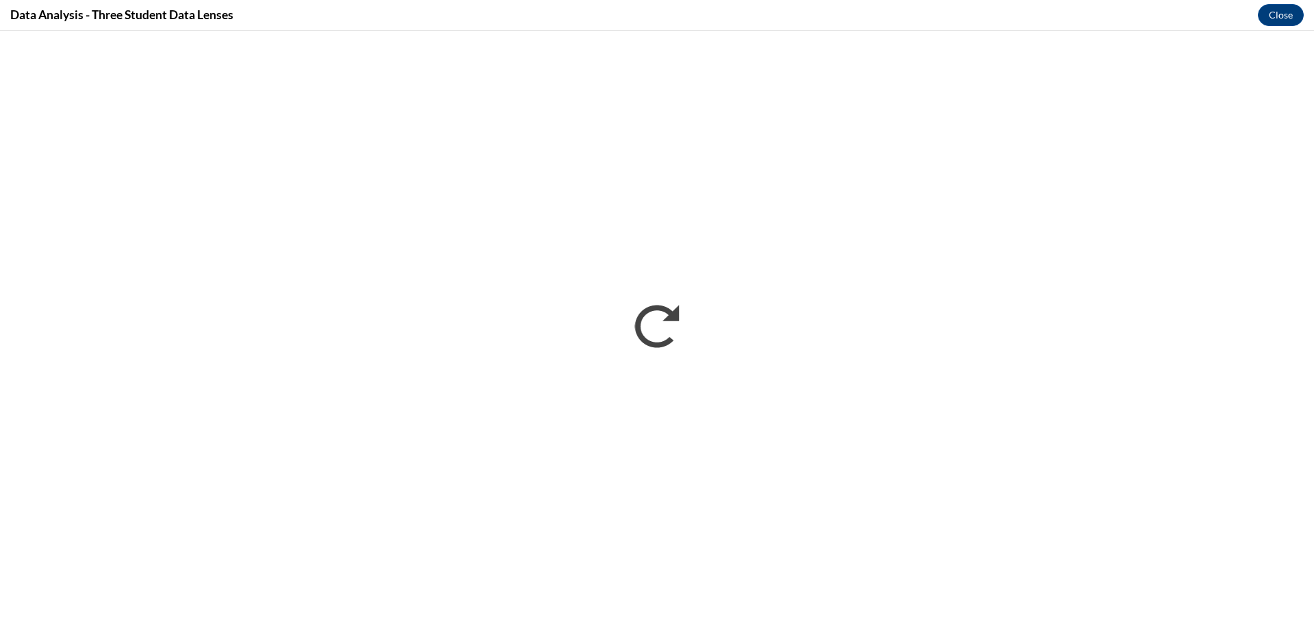
scroll to position [0, 0]
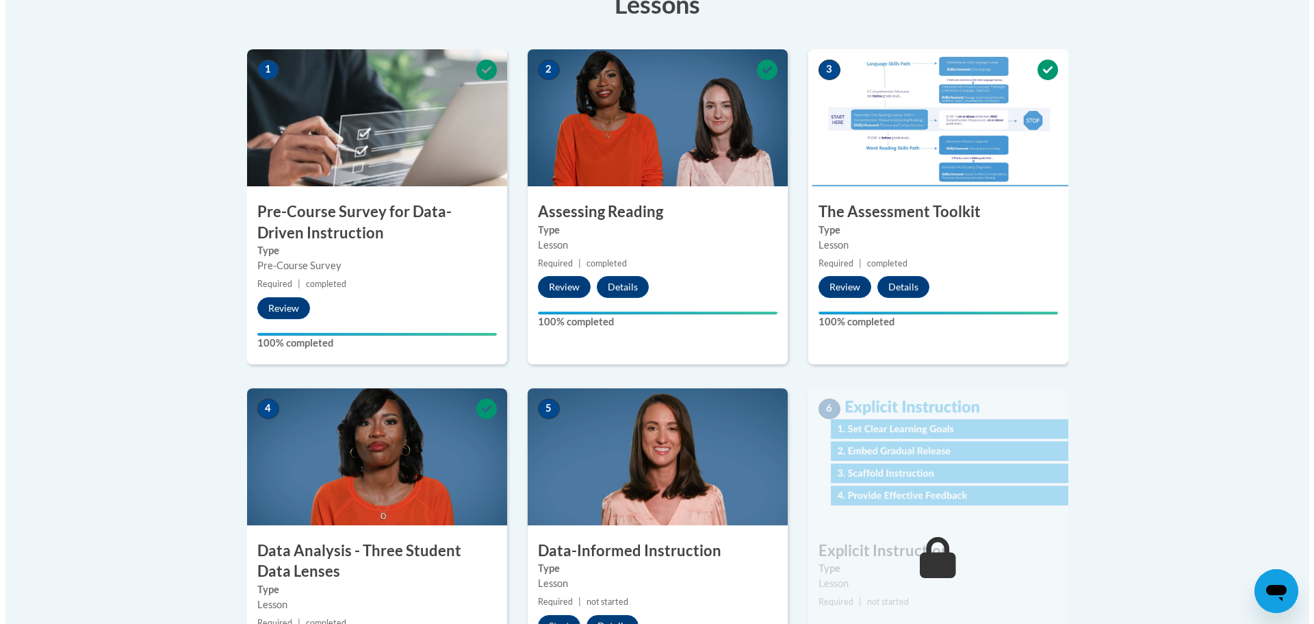
scroll to position [548, 0]
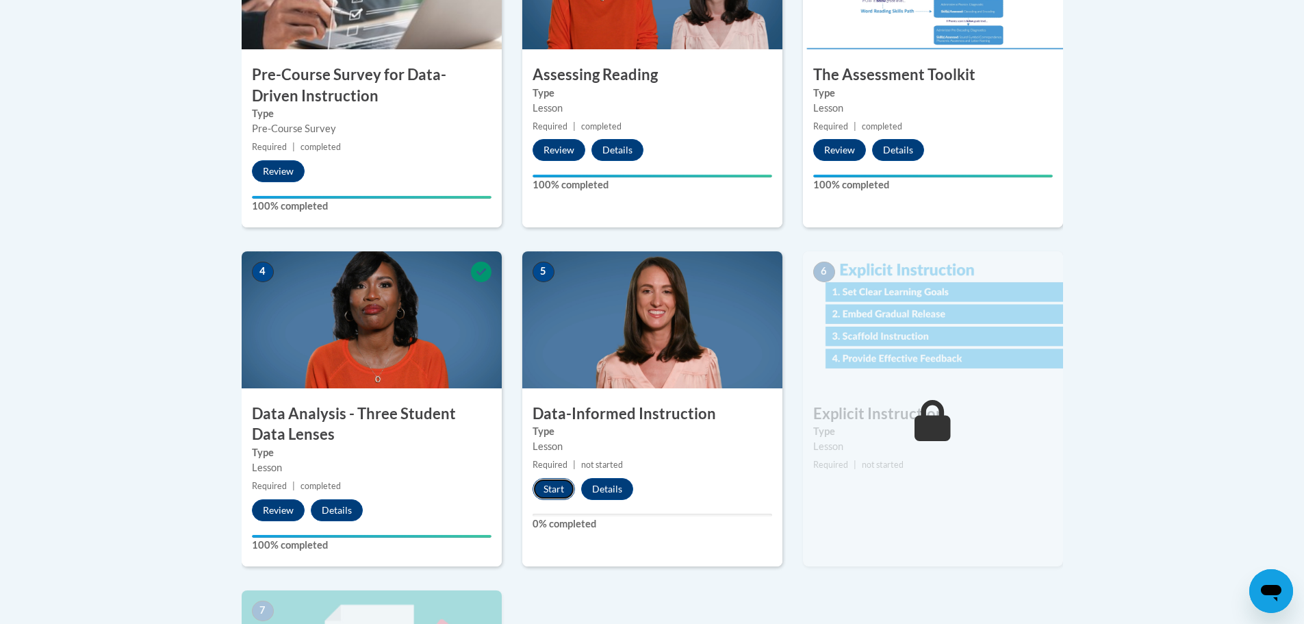
click at [539, 496] on button "Start" at bounding box center [554, 489] width 42 height 22
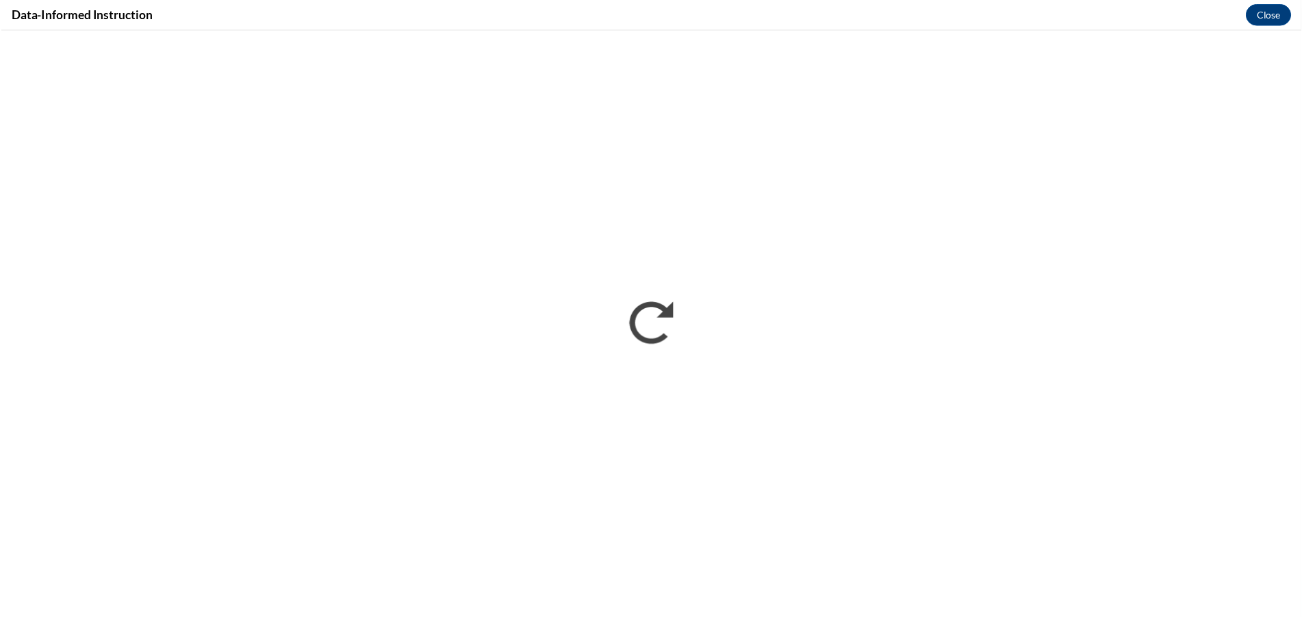
scroll to position [0, 0]
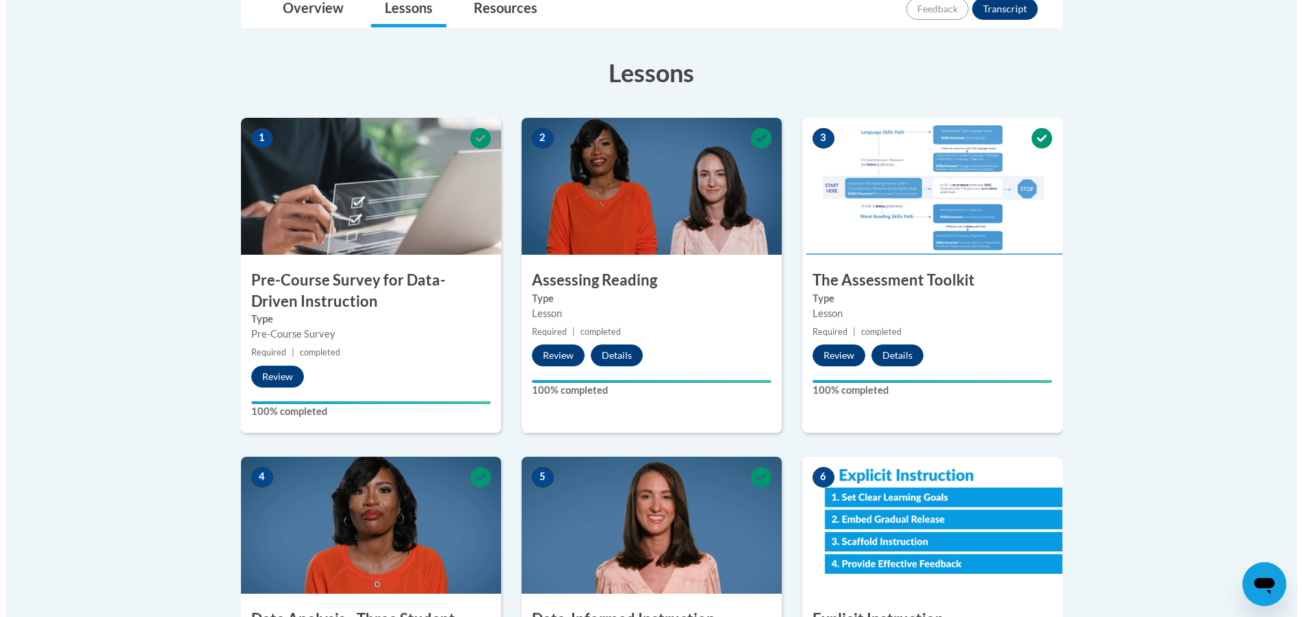
scroll to position [753, 0]
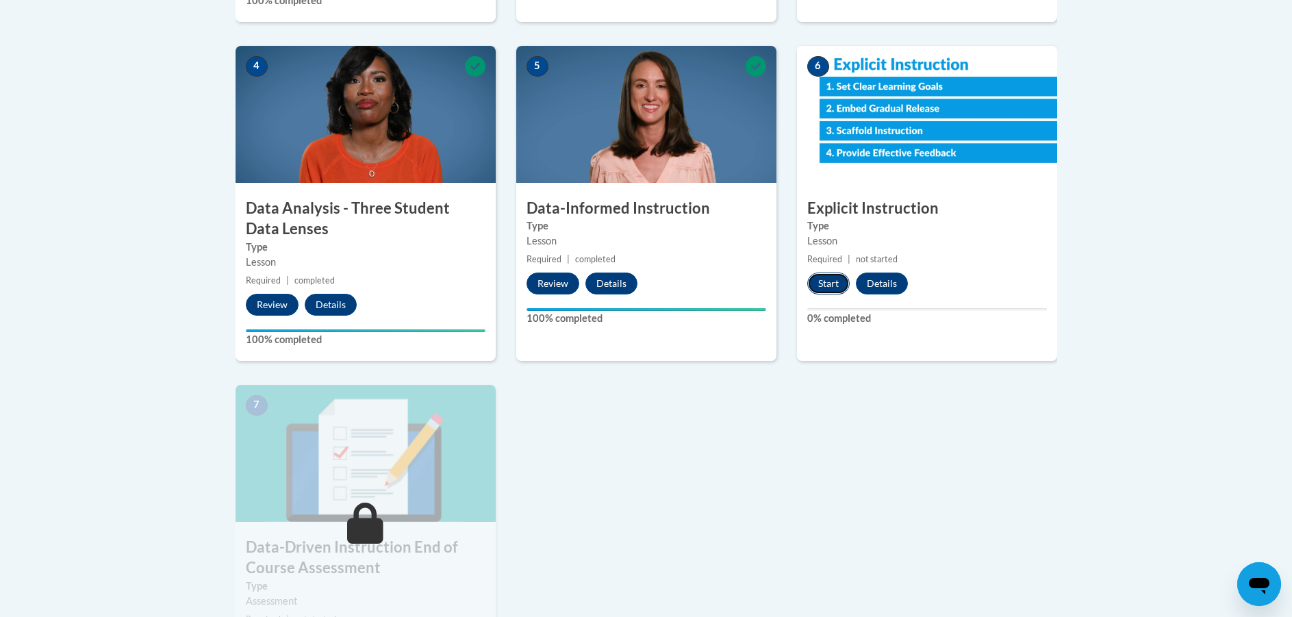
click at [821, 281] on button "Start" at bounding box center [828, 283] width 42 height 22
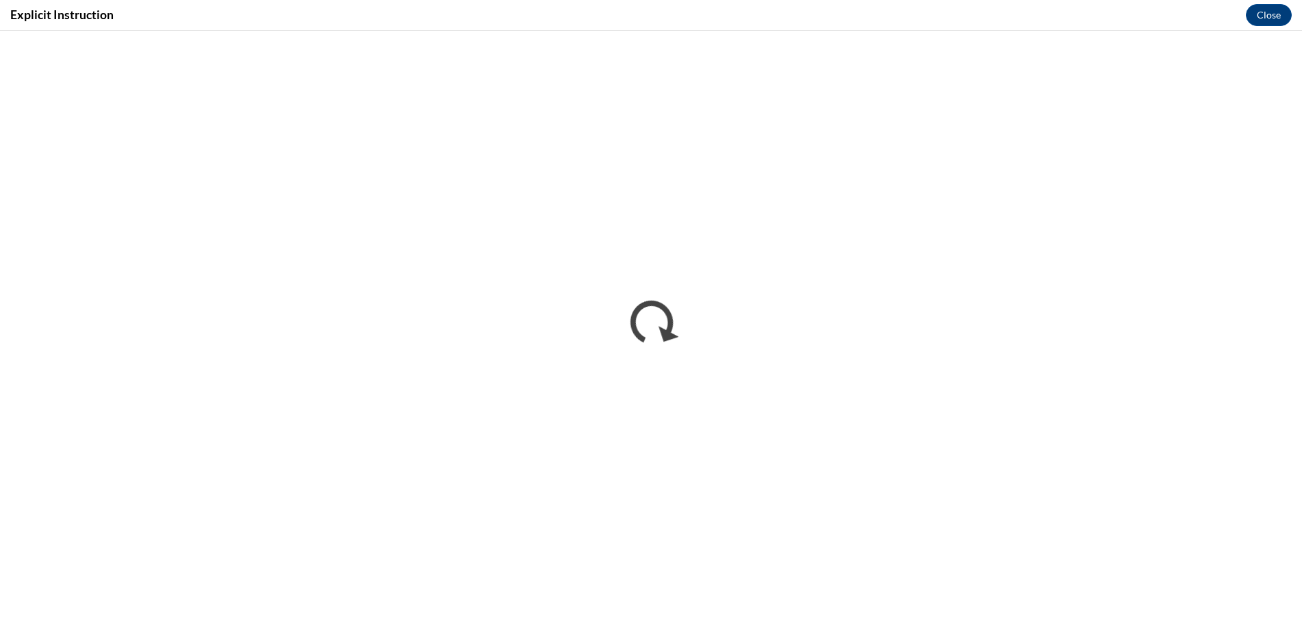
scroll to position [0, 0]
